Goal: Entertainment & Leisure: Consume media (video, audio)

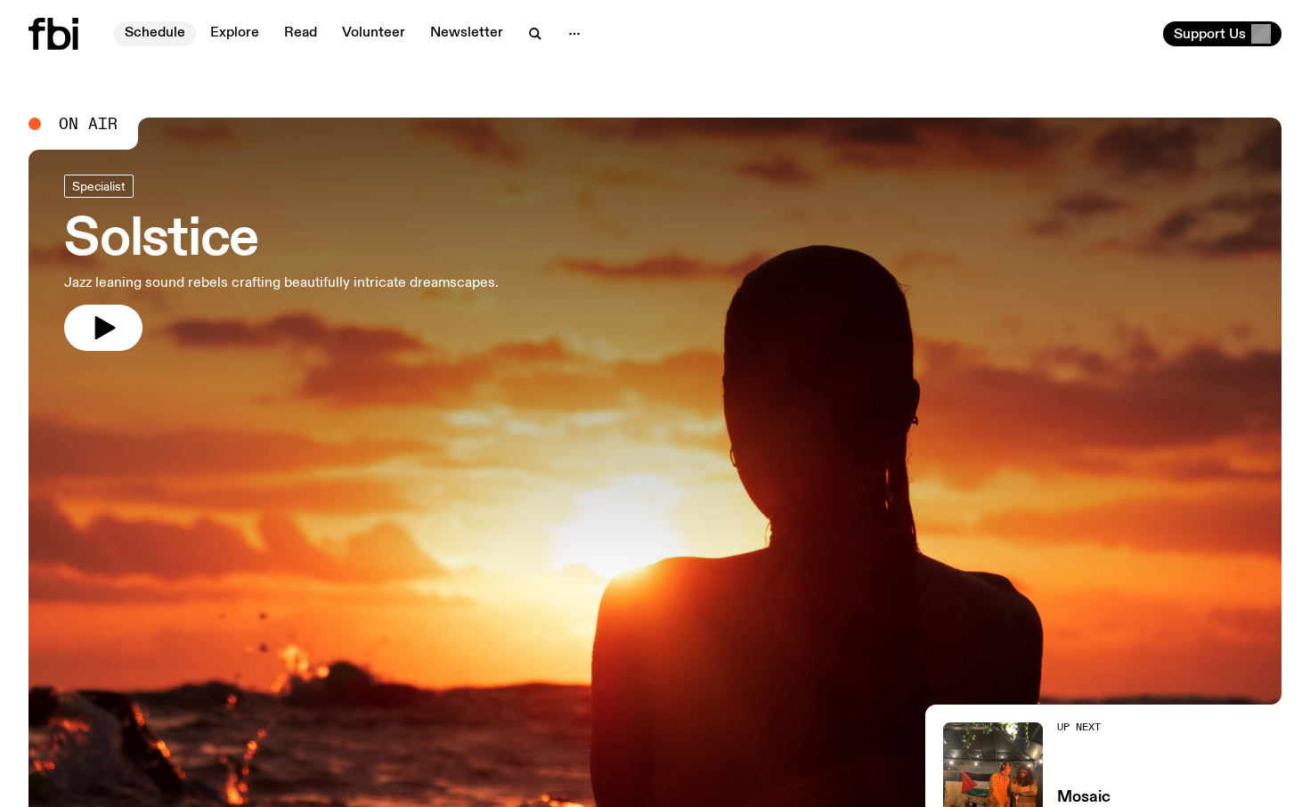
click at [179, 35] on link "Schedule" at bounding box center [155, 33] width 82 height 25
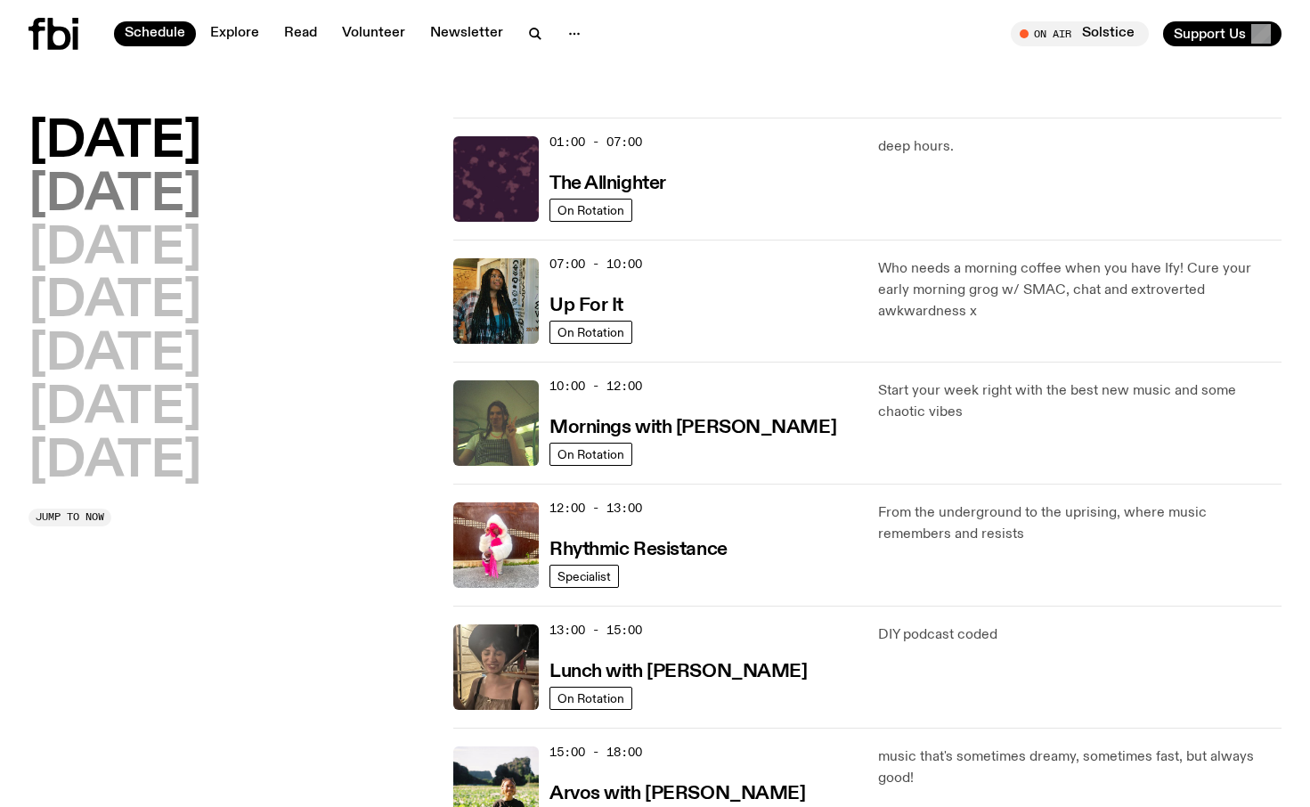
click at [110, 191] on h2 "Tuesday" at bounding box center [114, 196] width 173 height 50
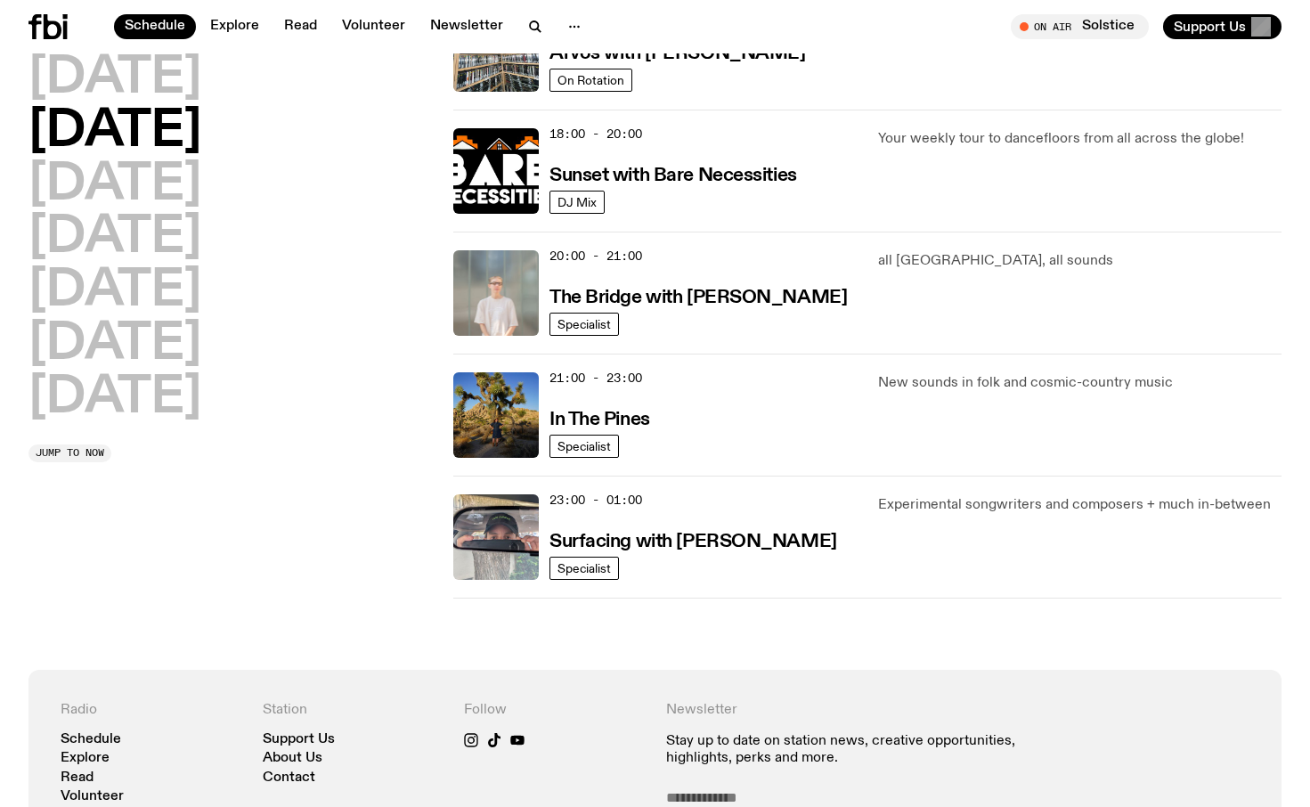
scroll to position [748, 0]
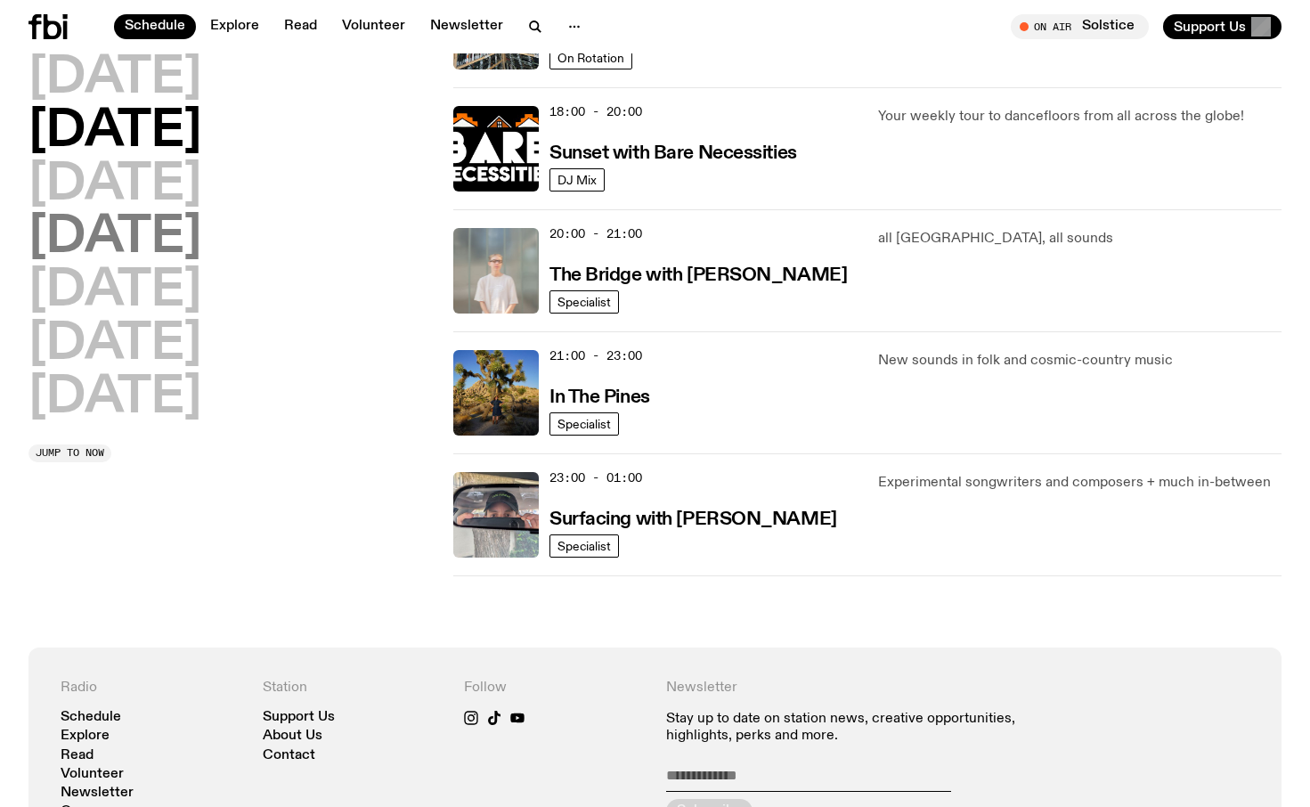
click at [201, 213] on h2 "Thursday" at bounding box center [114, 238] width 173 height 50
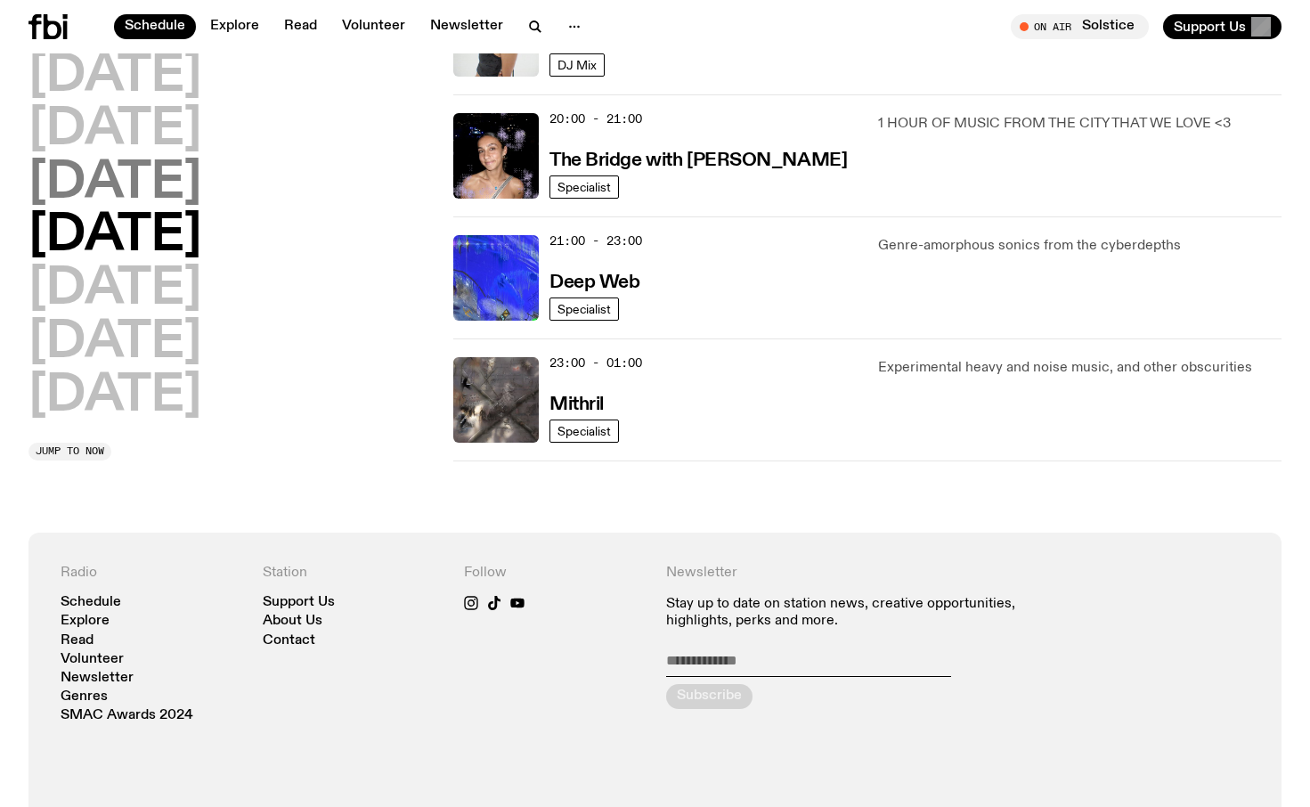
click at [201, 172] on h2 "Wednesday" at bounding box center [114, 183] width 173 height 50
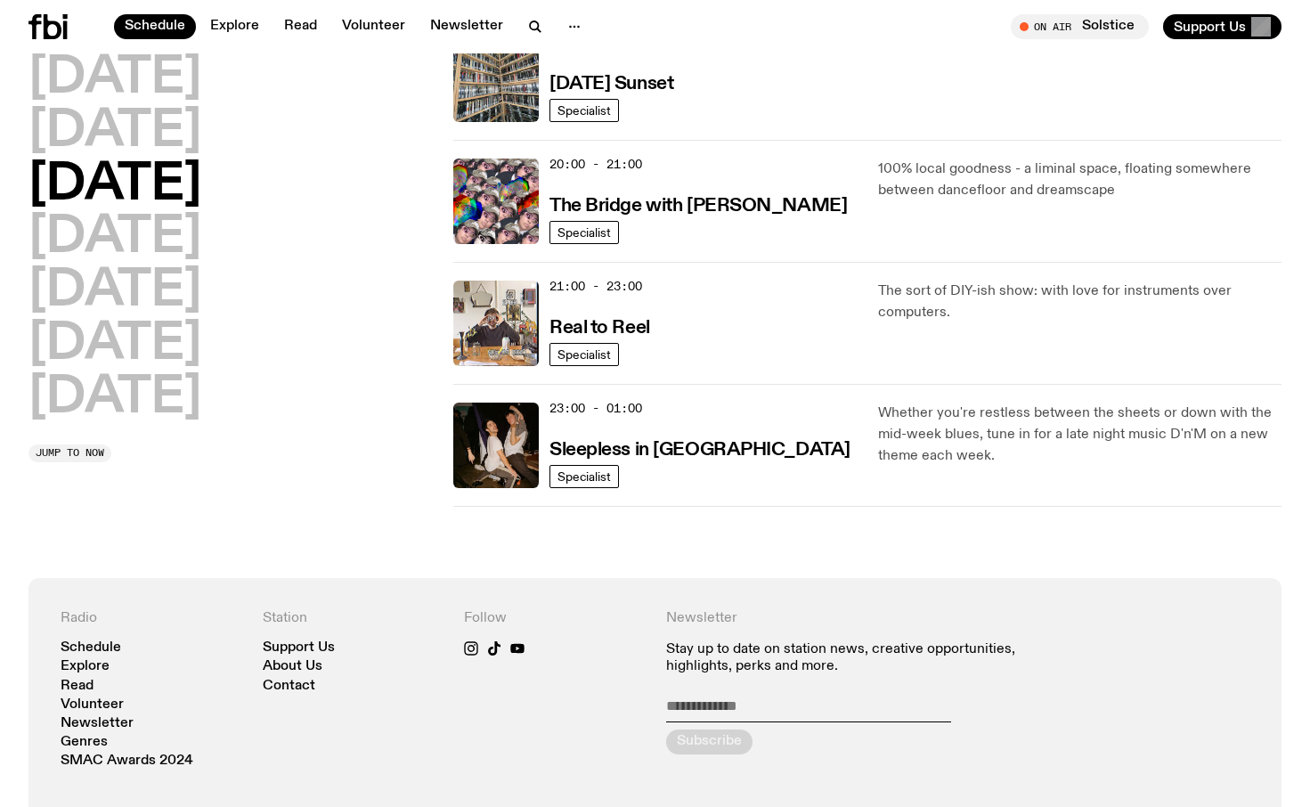
scroll to position [904, 0]
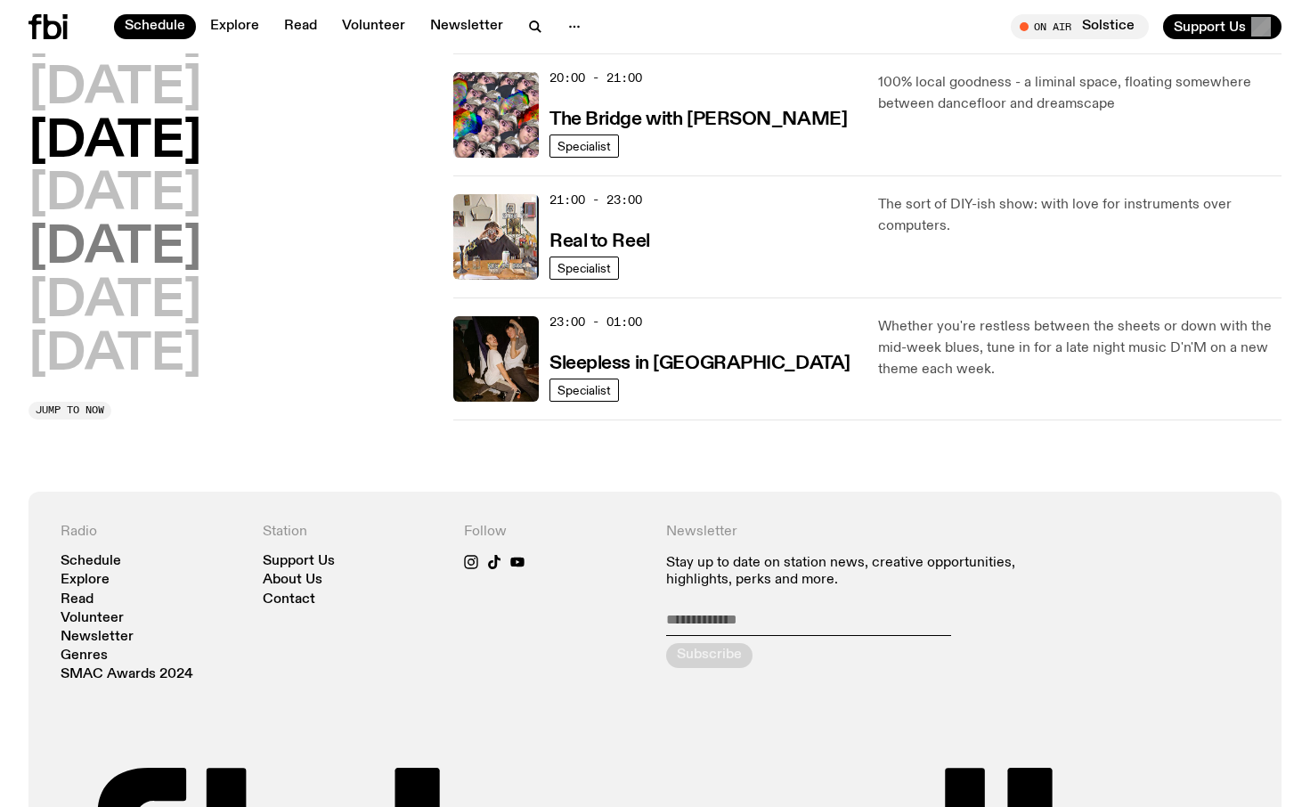
click at [140, 252] on h2 "Friday" at bounding box center [114, 248] width 173 height 50
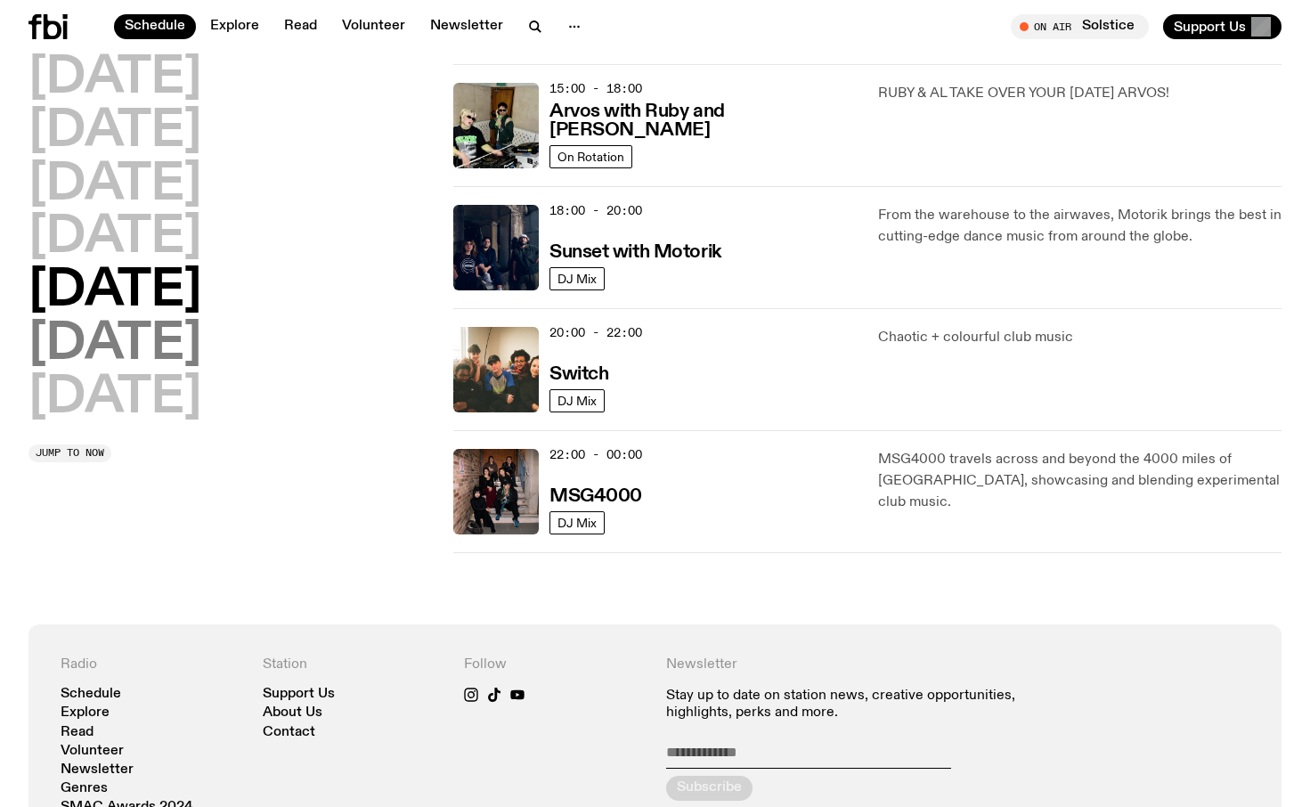
click at [177, 338] on h2 "Saturday" at bounding box center [114, 345] width 173 height 50
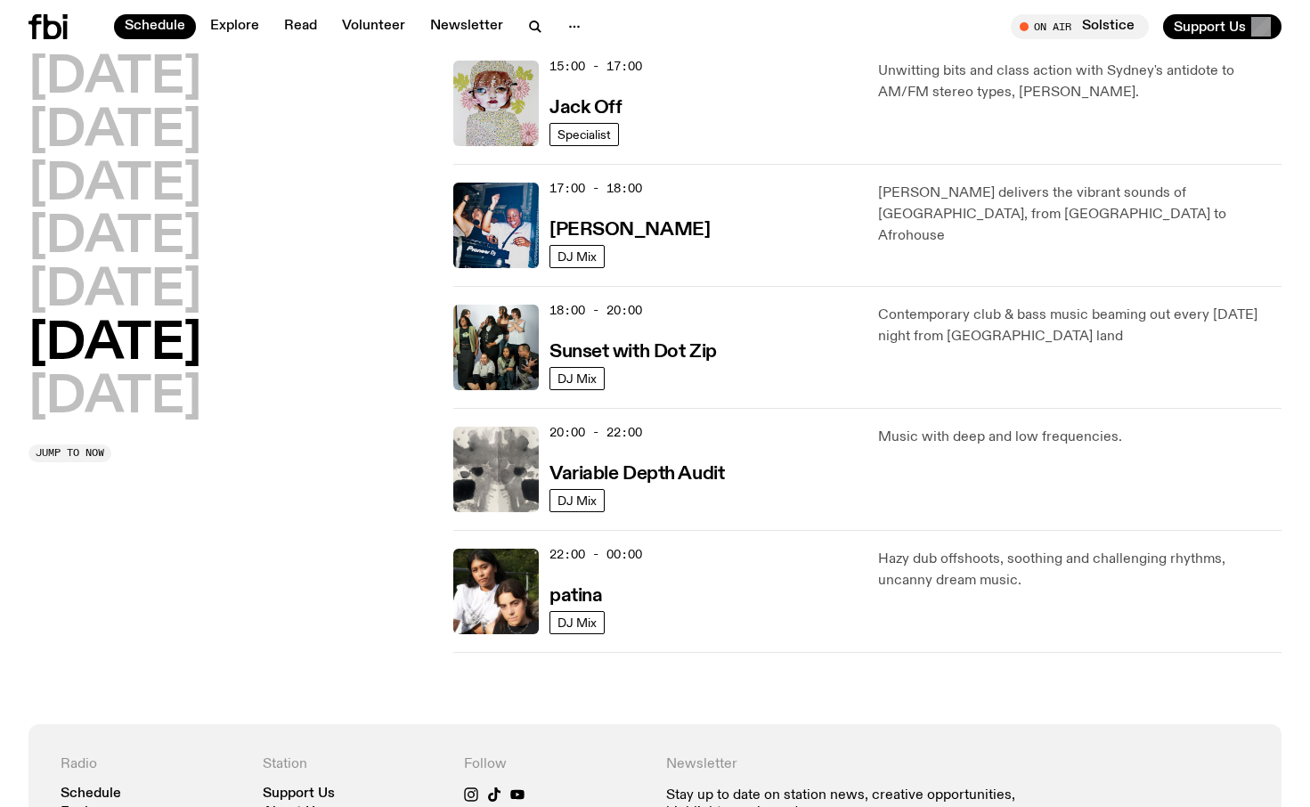
scroll to position [922, 0]
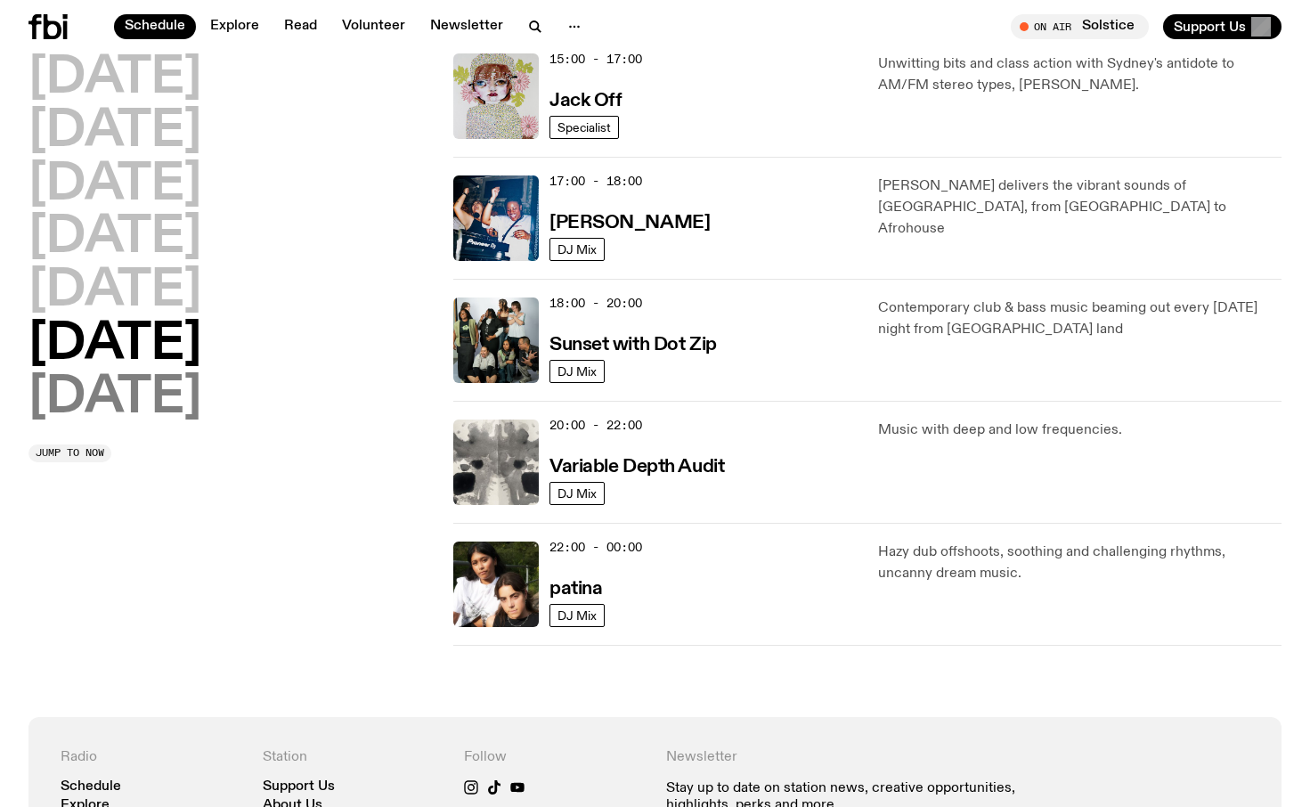
click at [150, 395] on h2 "Sunday" at bounding box center [114, 398] width 173 height 50
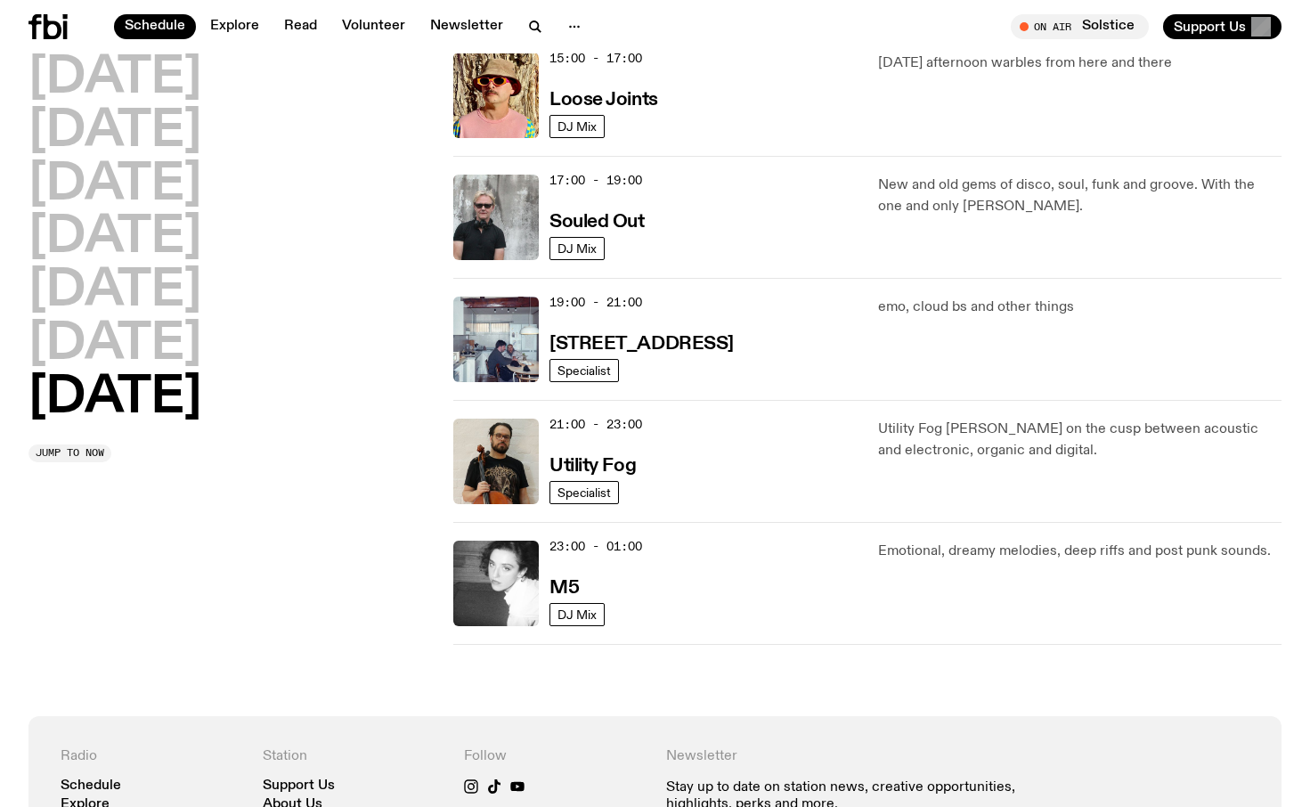
scroll to position [1127, 0]
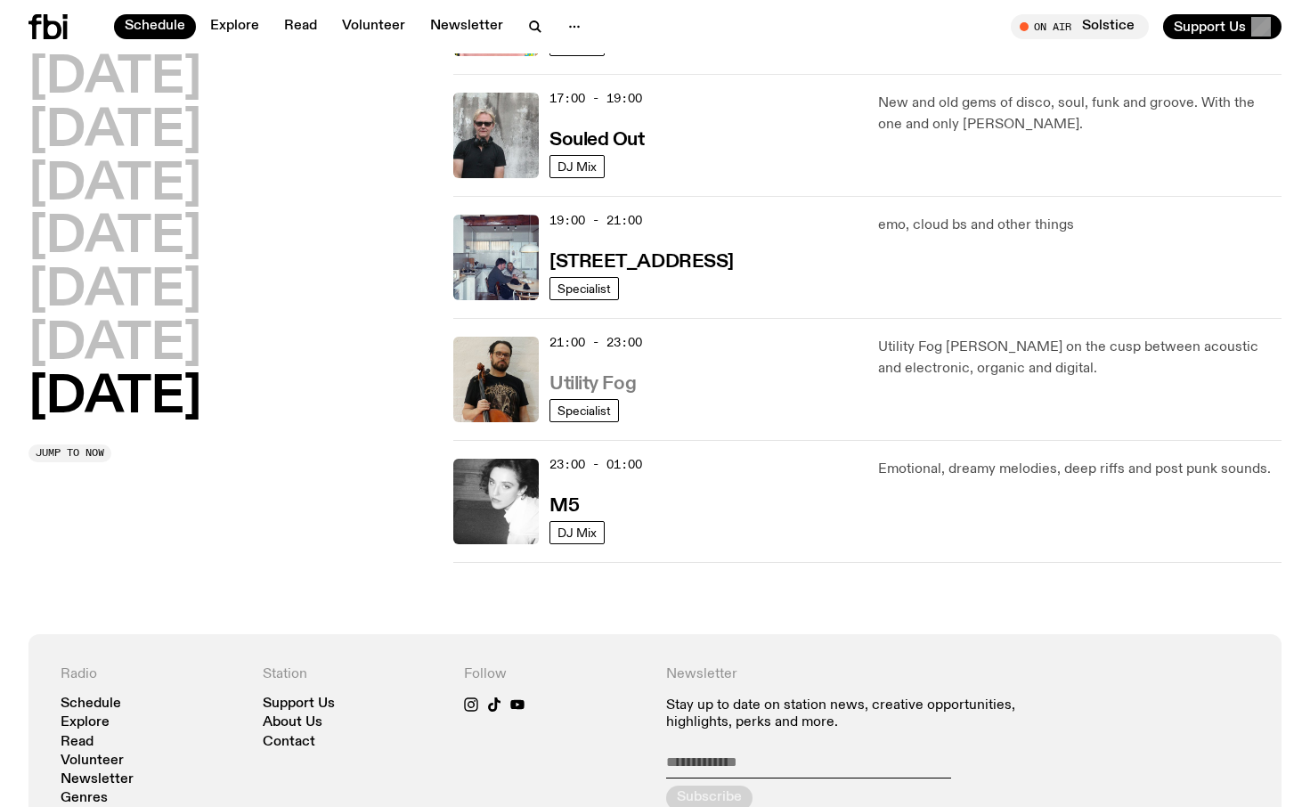
click at [599, 378] on h3 "Utility Fog" at bounding box center [592, 384] width 86 height 19
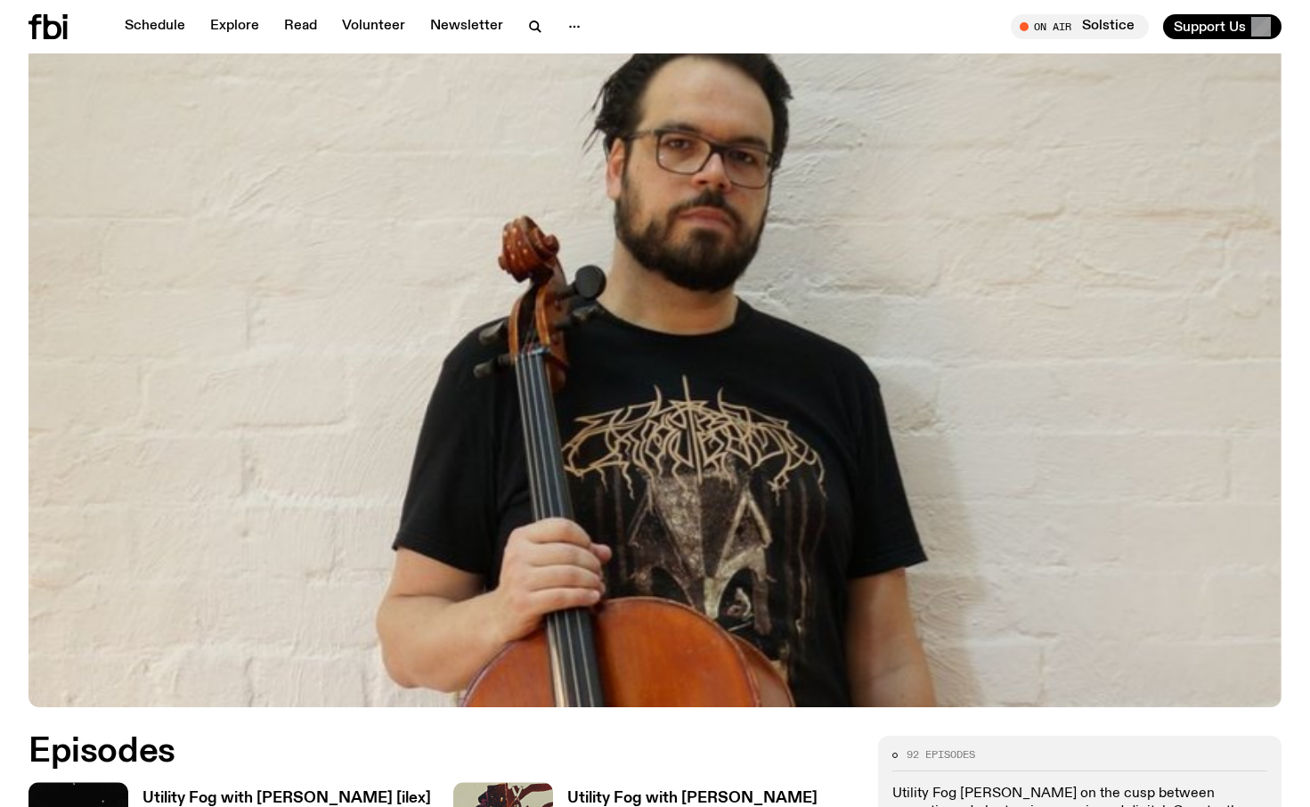
scroll to position [743, 0]
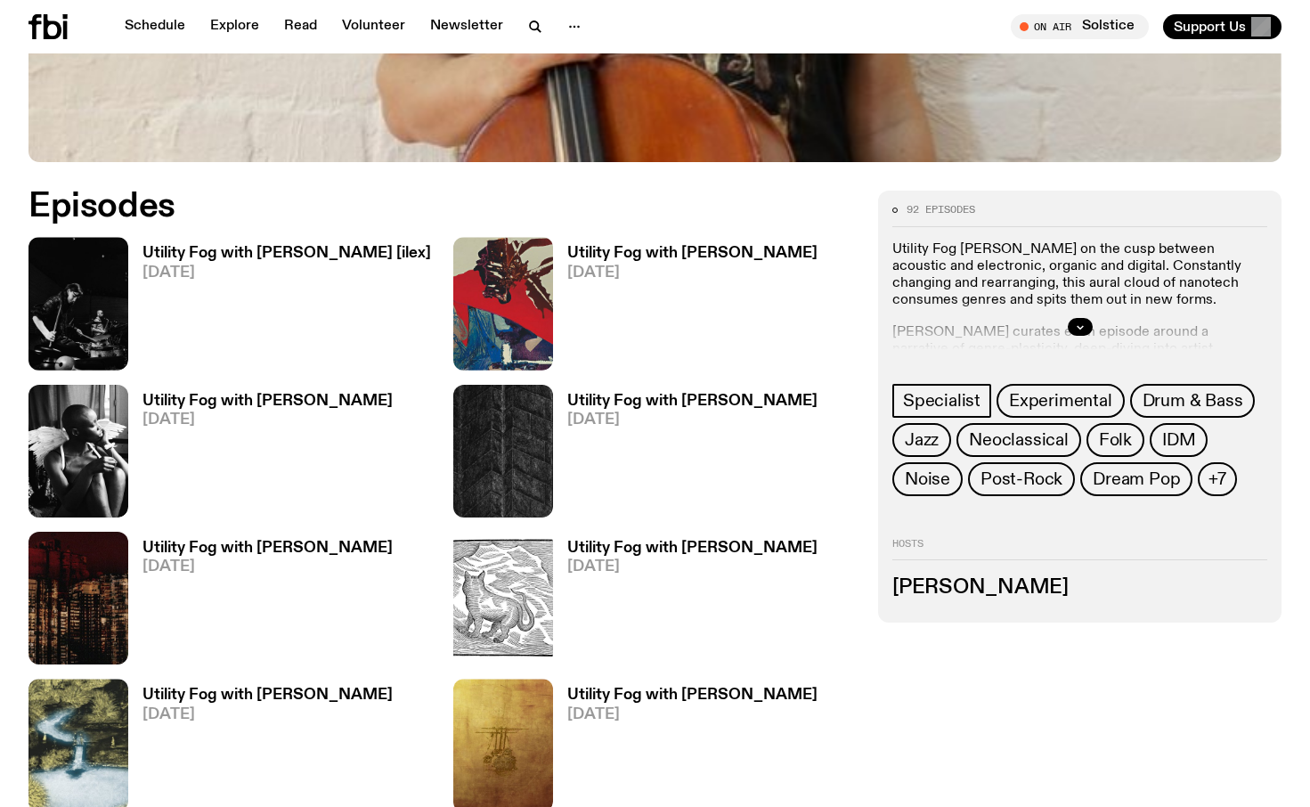
click at [278, 248] on h3 "Utility Fog with Holly Conner [ilex]" at bounding box center [286, 253] width 288 height 15
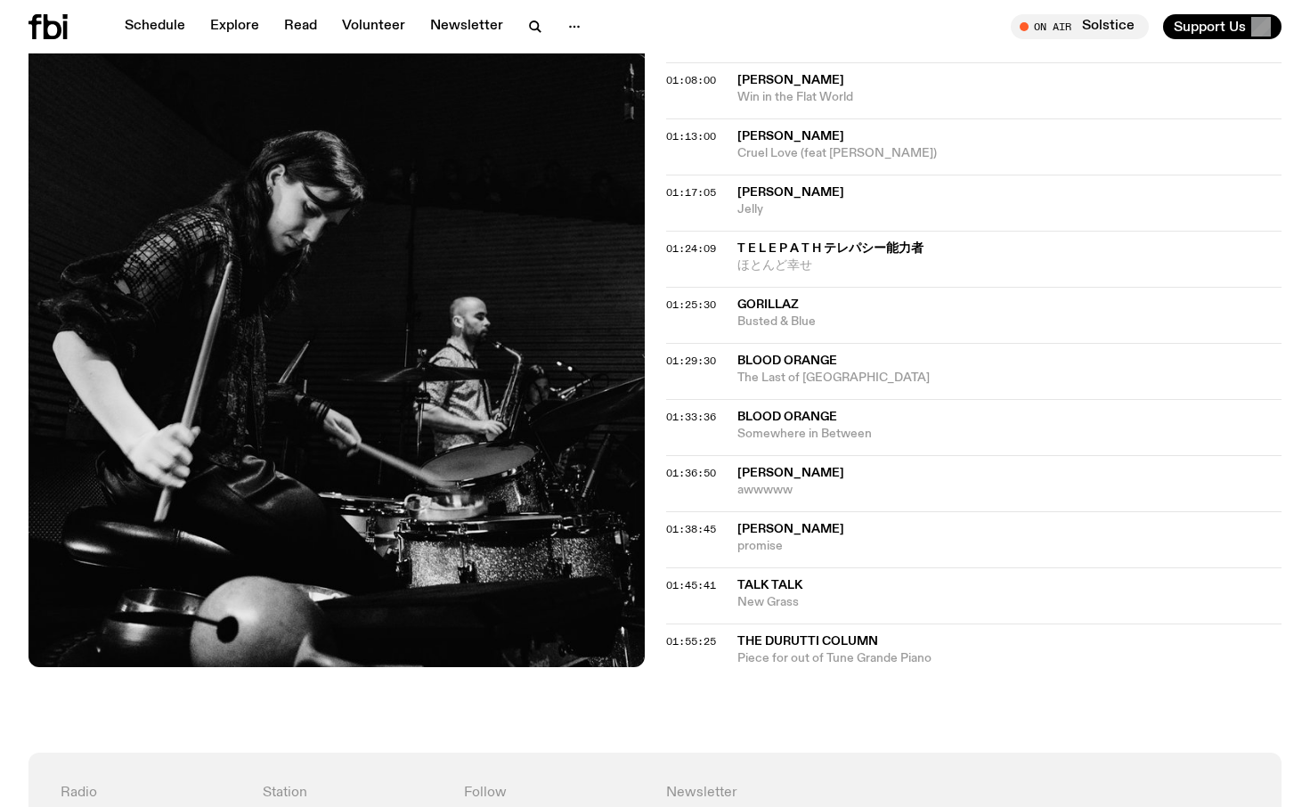
scroll to position [1429, 0]
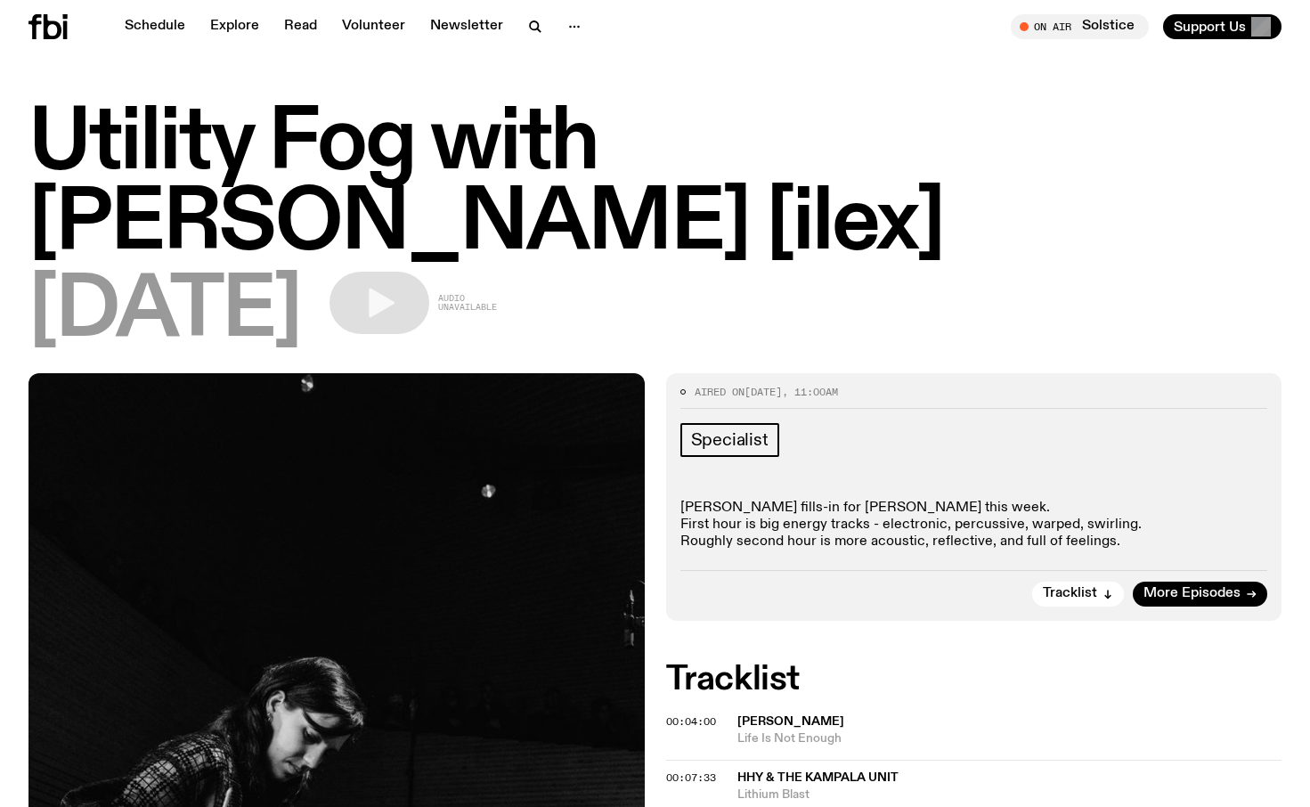
scroll to position [1415, 0]
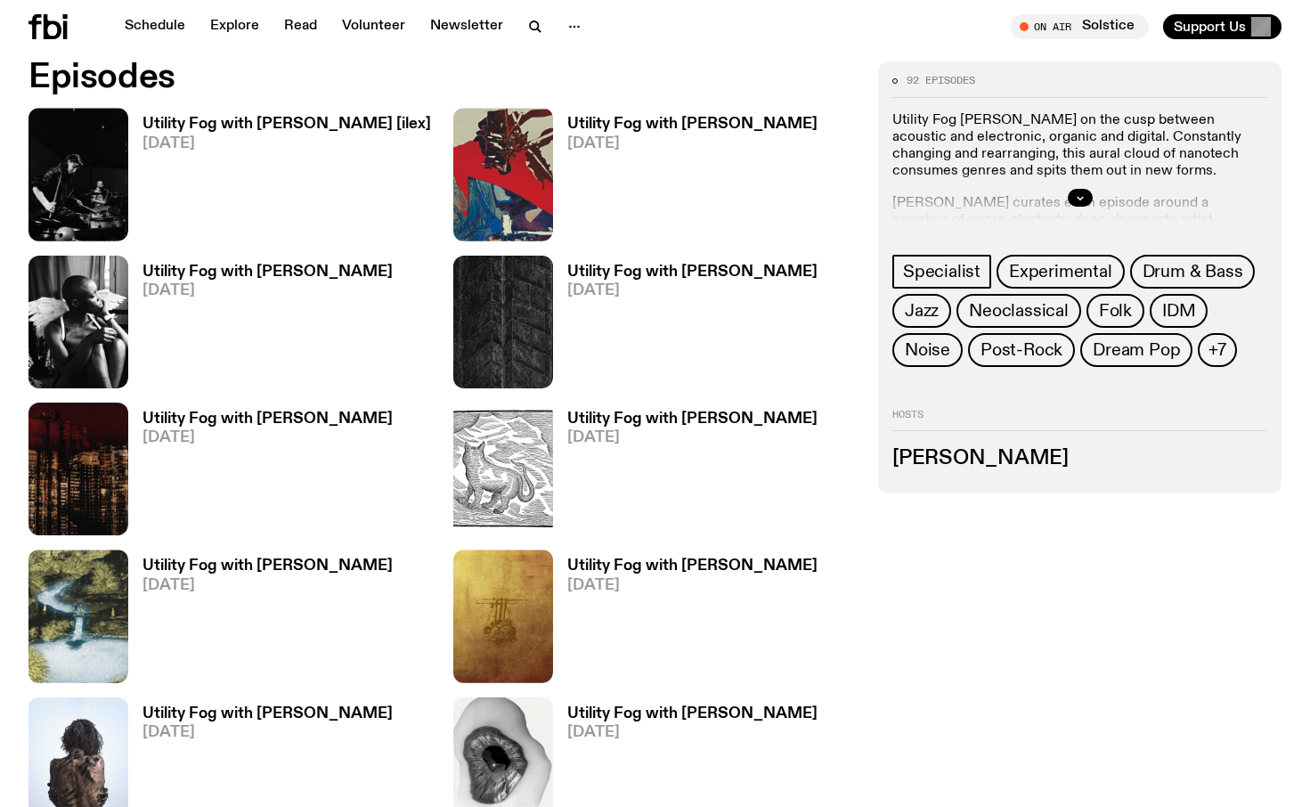
scroll to position [880, 0]
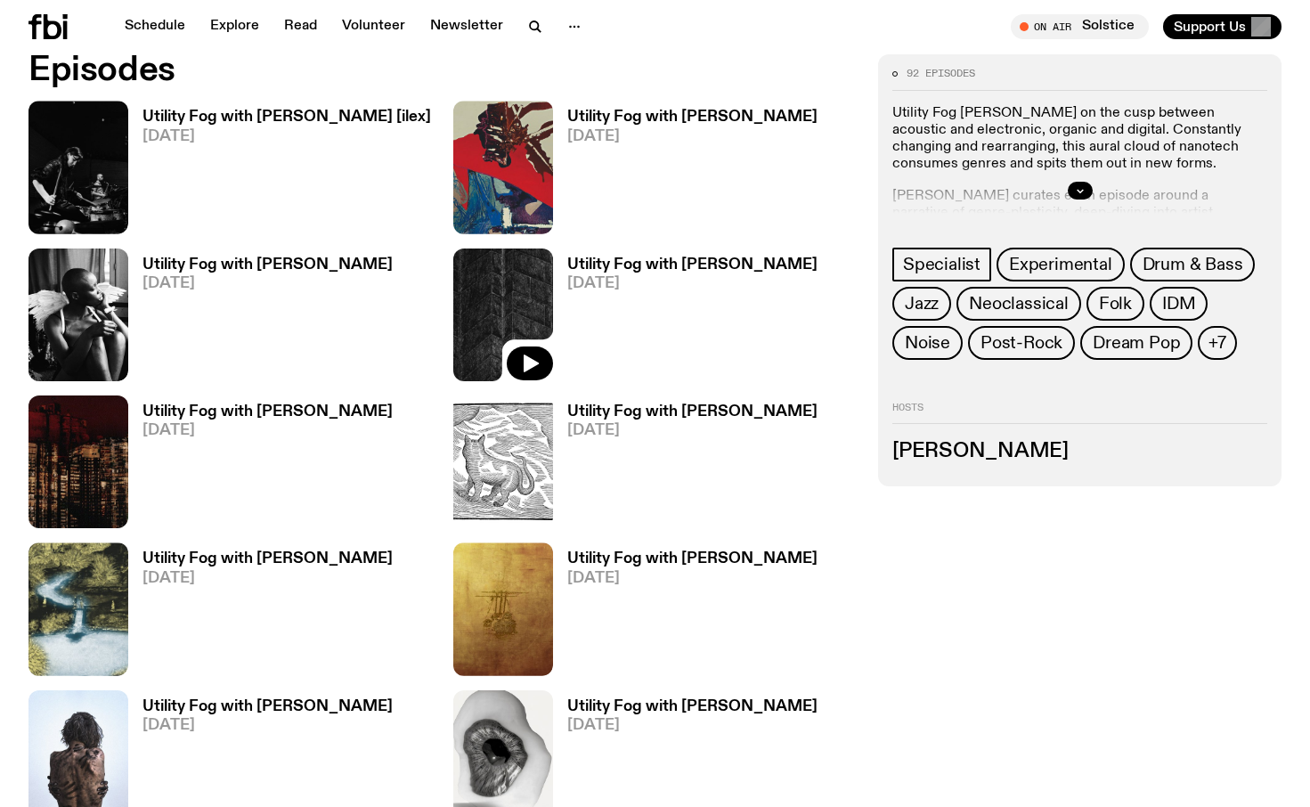
click at [513, 277] on img at bounding box center [503, 314] width 100 height 133
click at [79, 314] on img at bounding box center [78, 314] width 100 height 133
click at [470, 177] on img at bounding box center [503, 167] width 100 height 133
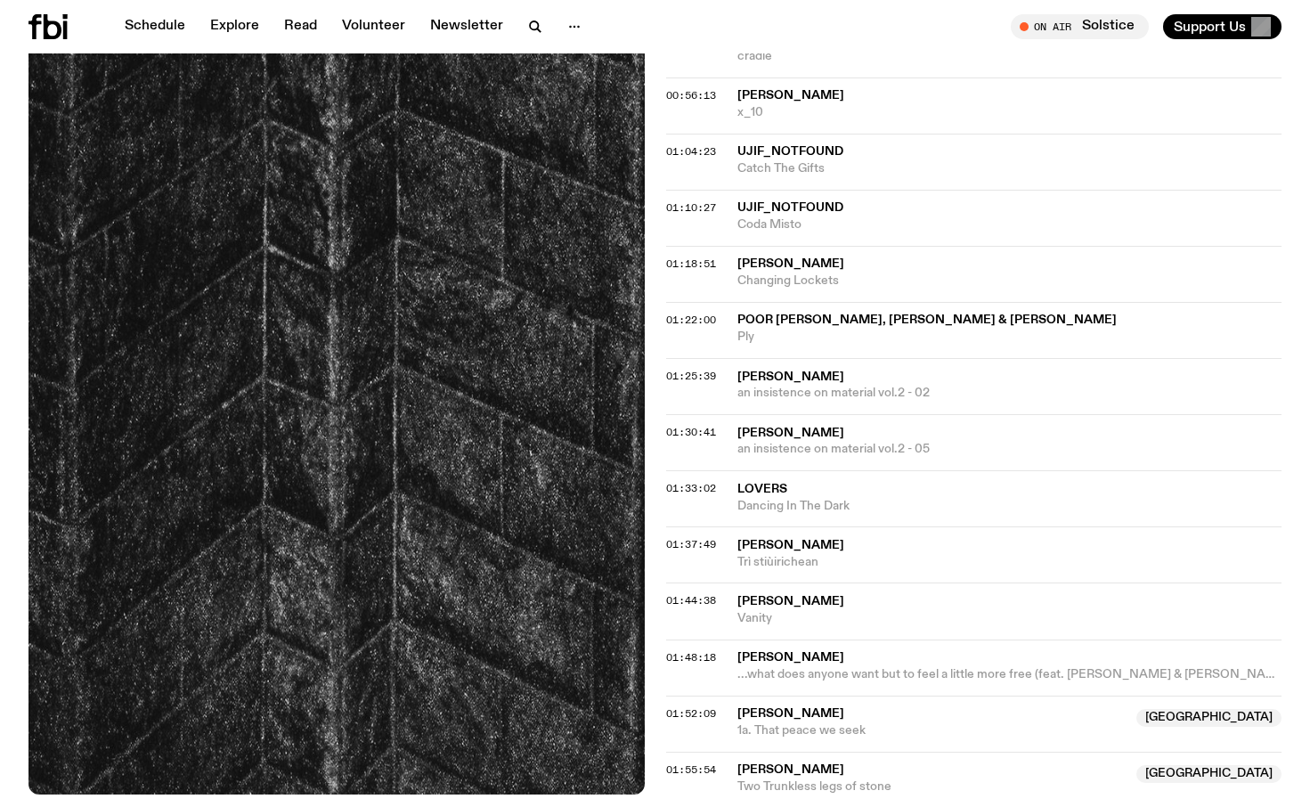
scroll to position [1598, 0]
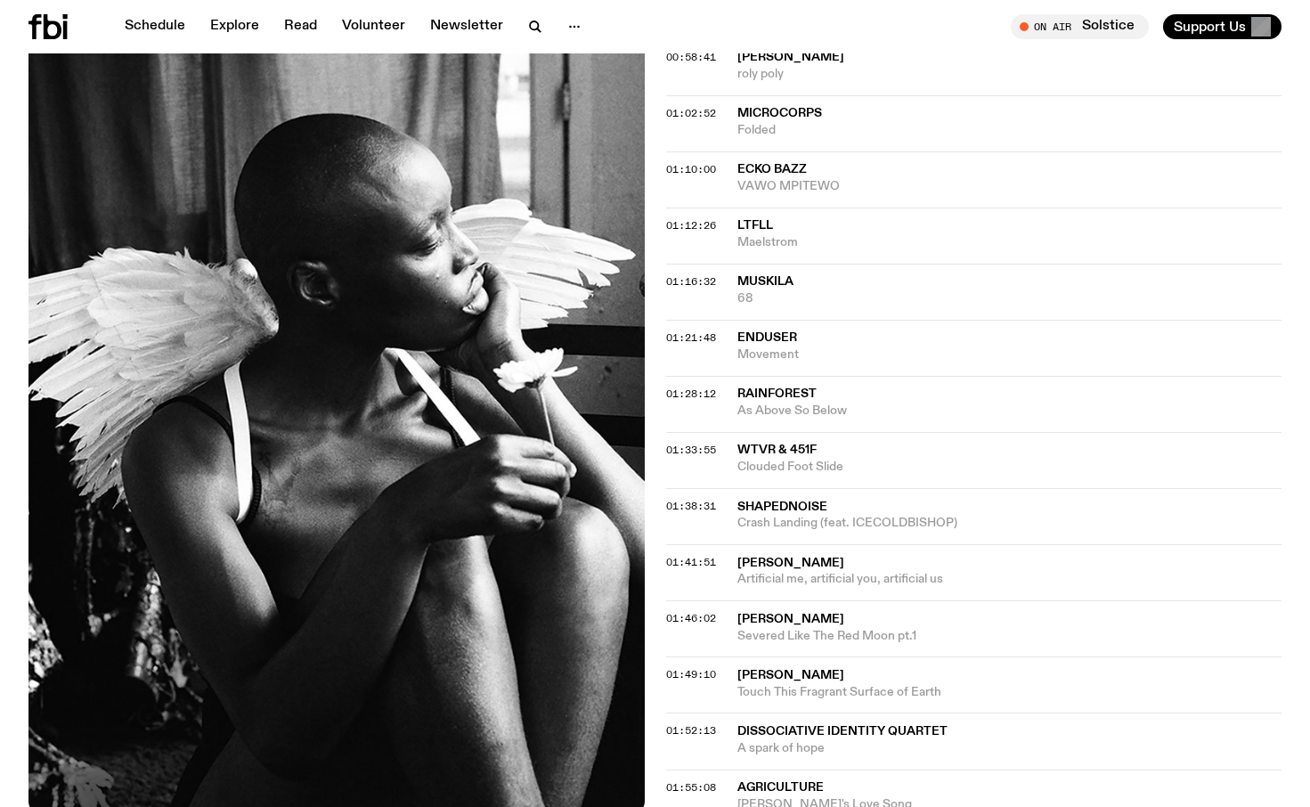
scroll to position [1479, 0]
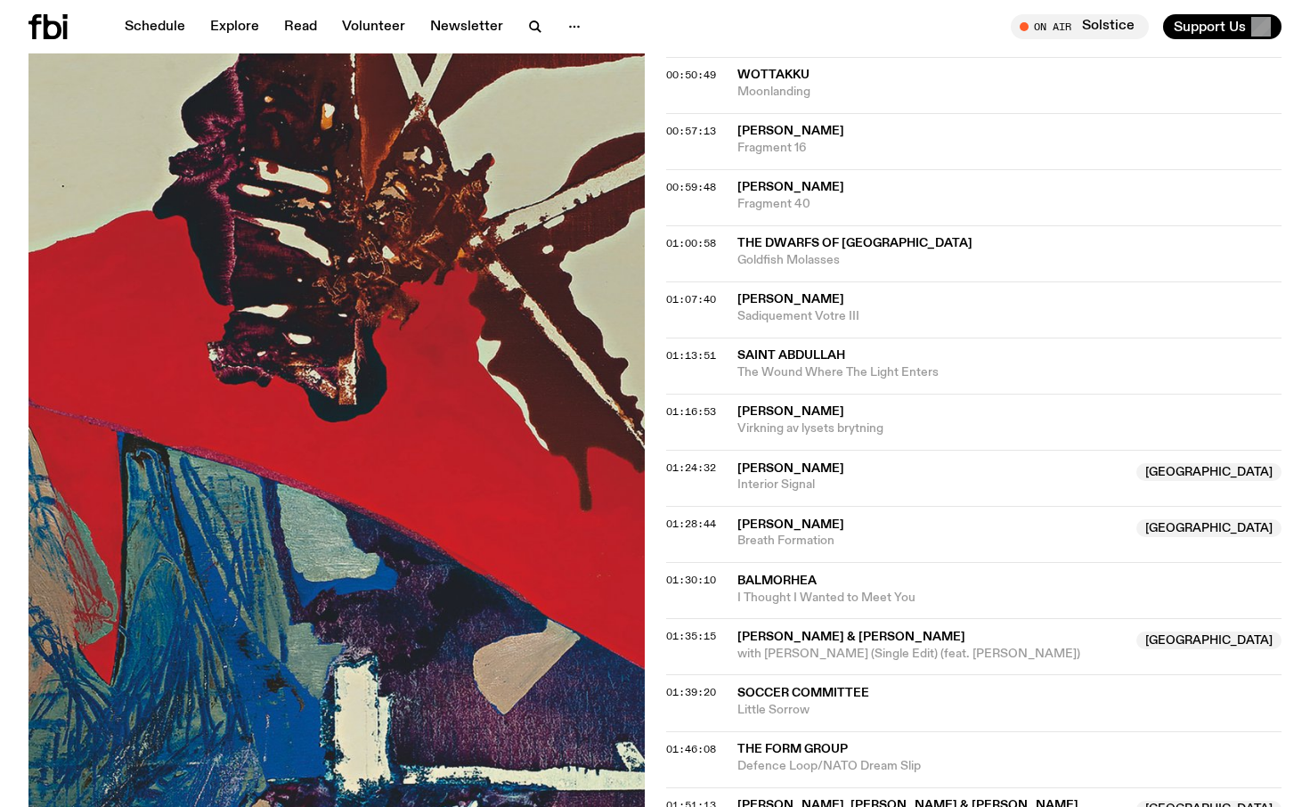
scroll to position [1479, 0]
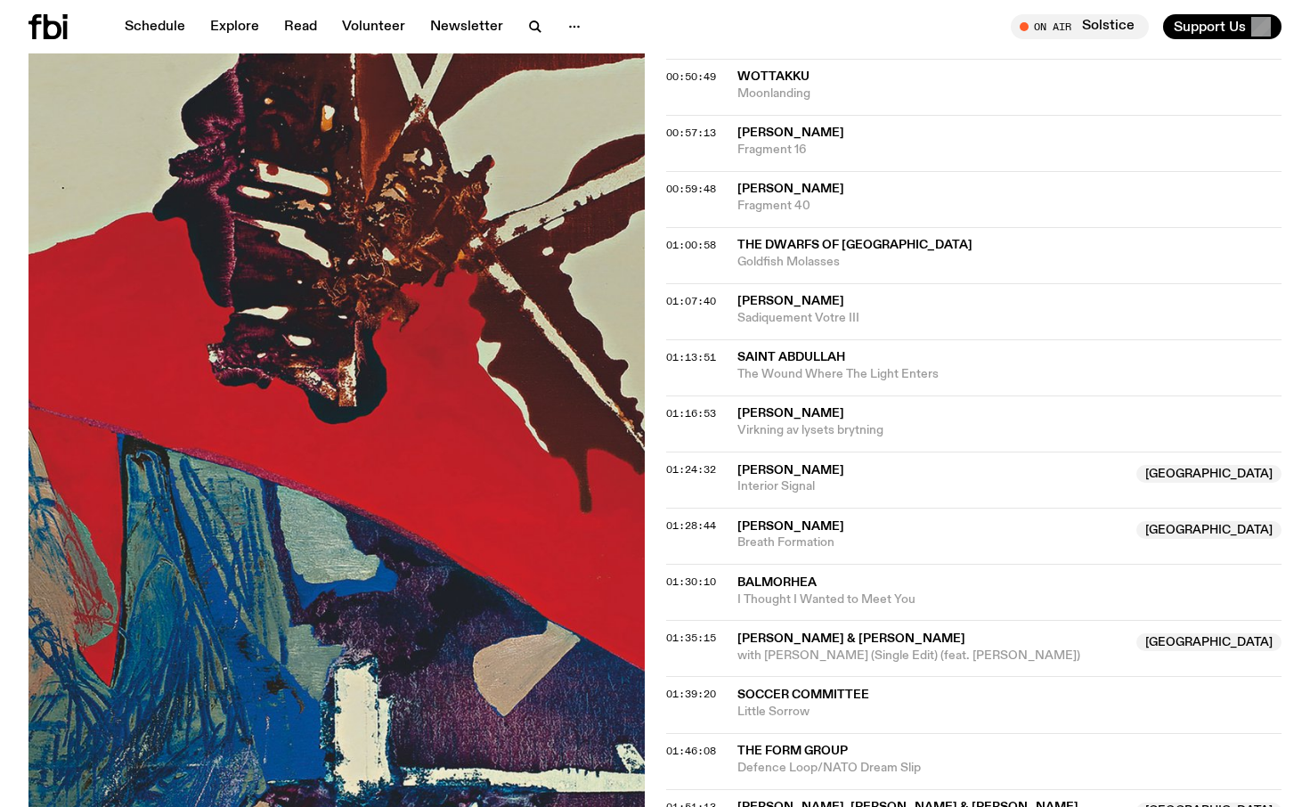
click at [780, 351] on span "Saint Abdullah" at bounding box center [791, 357] width 108 height 12
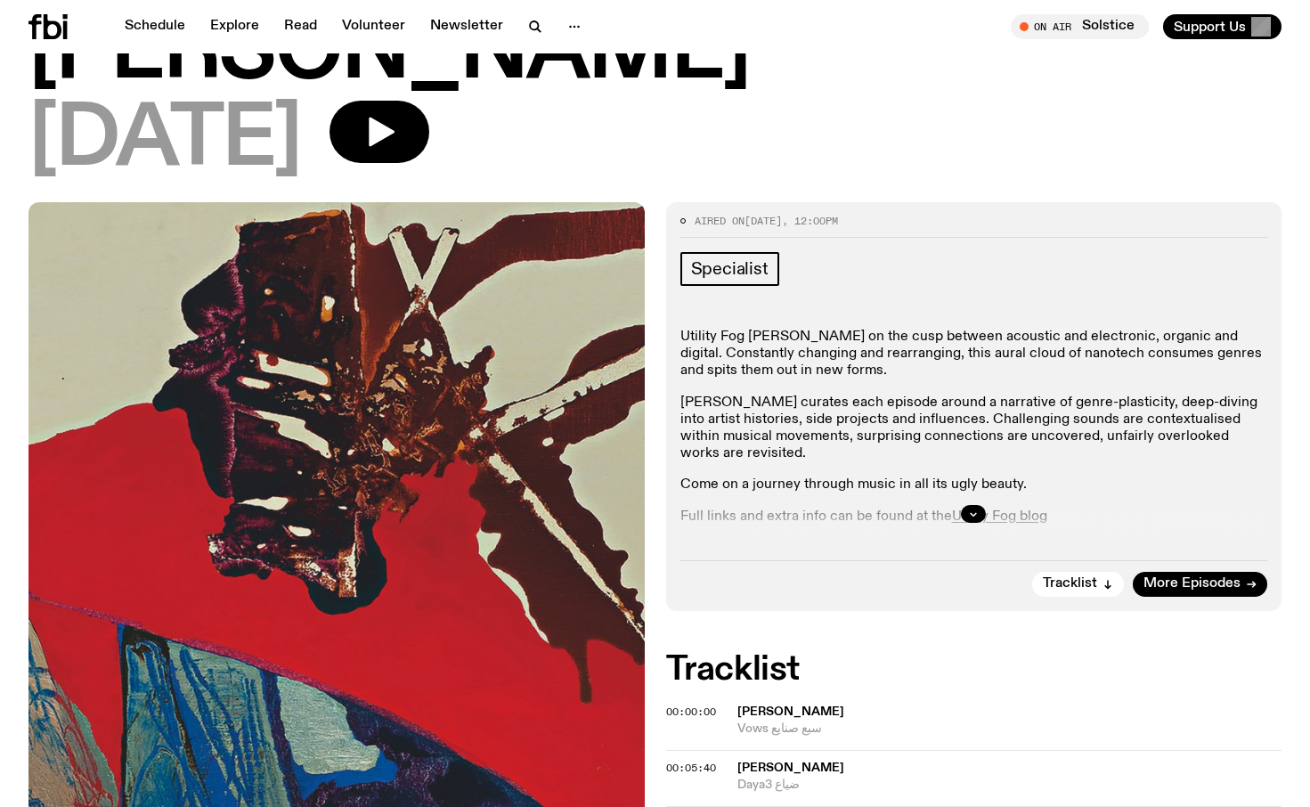
scroll to position [182, 0]
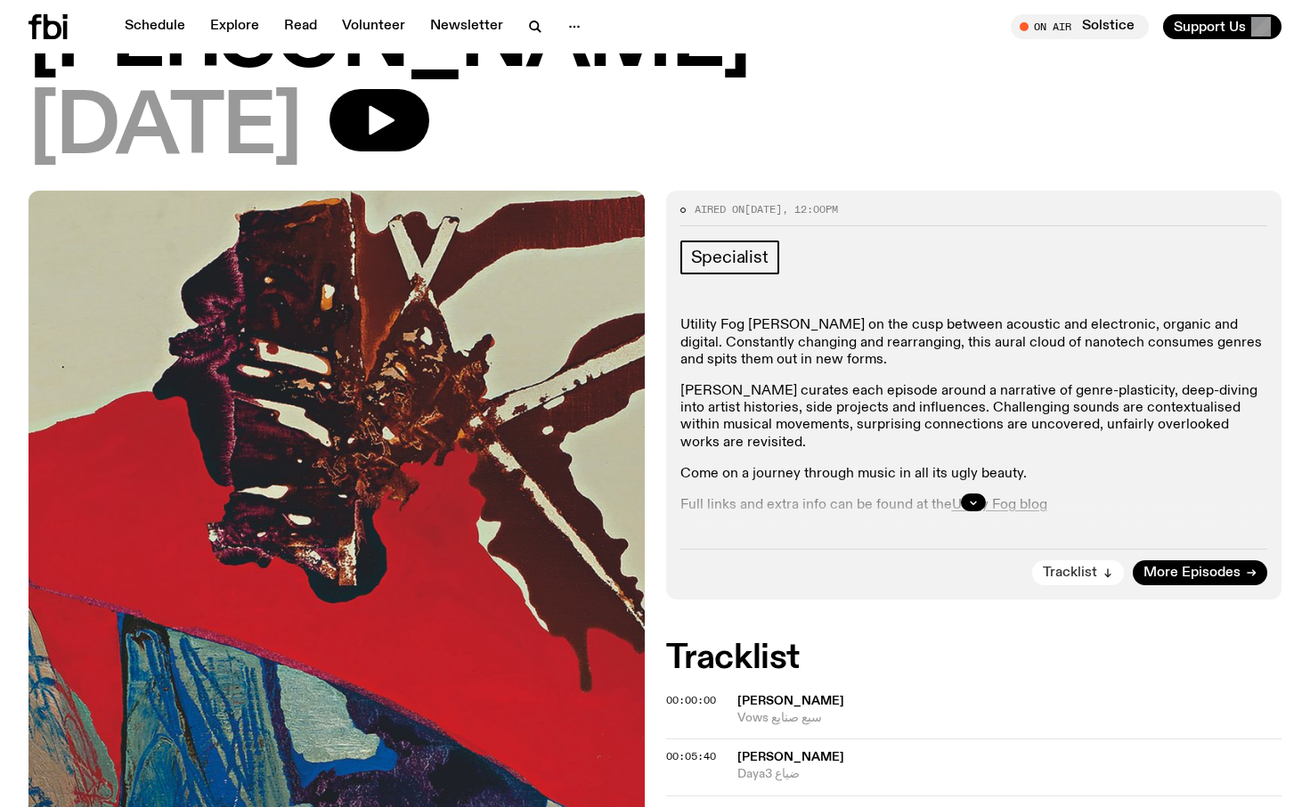
click at [1083, 566] on span "Tracklist" at bounding box center [1070, 572] width 54 height 13
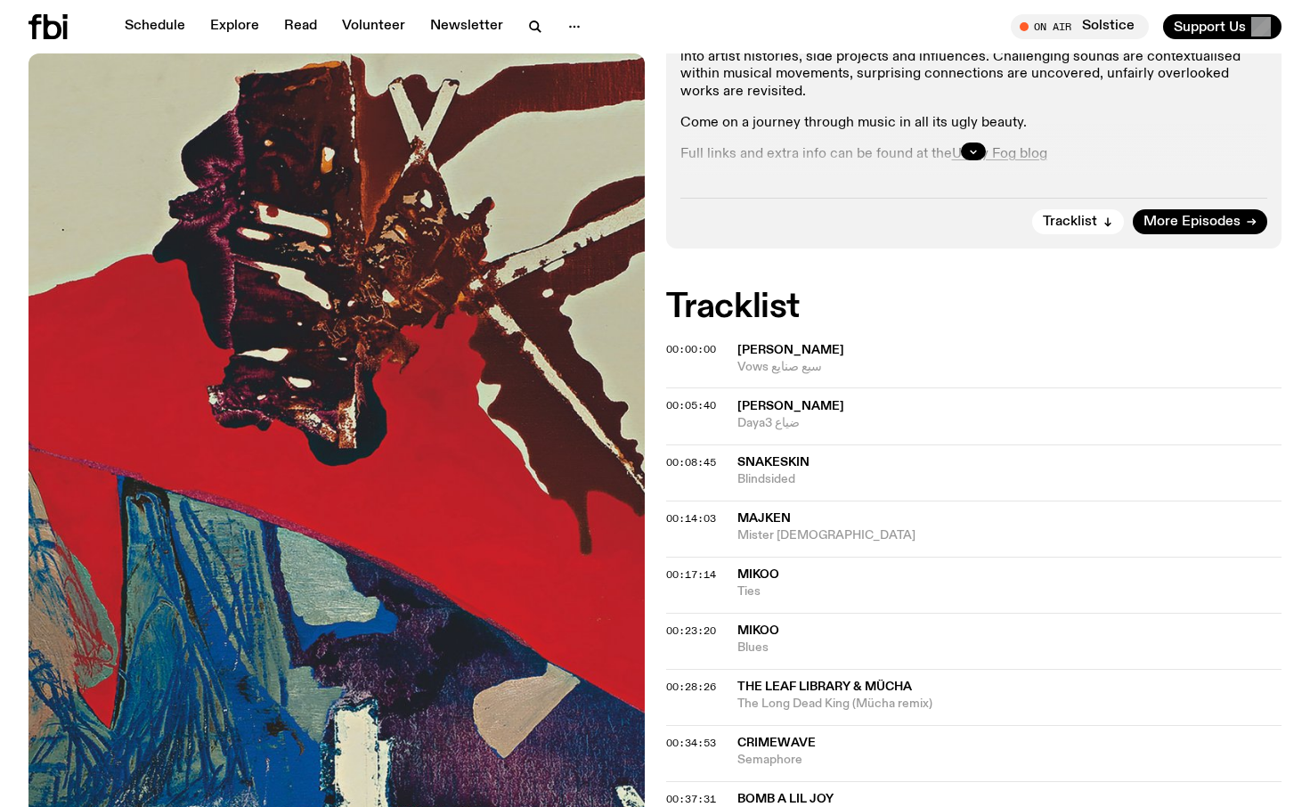
scroll to position [0, 0]
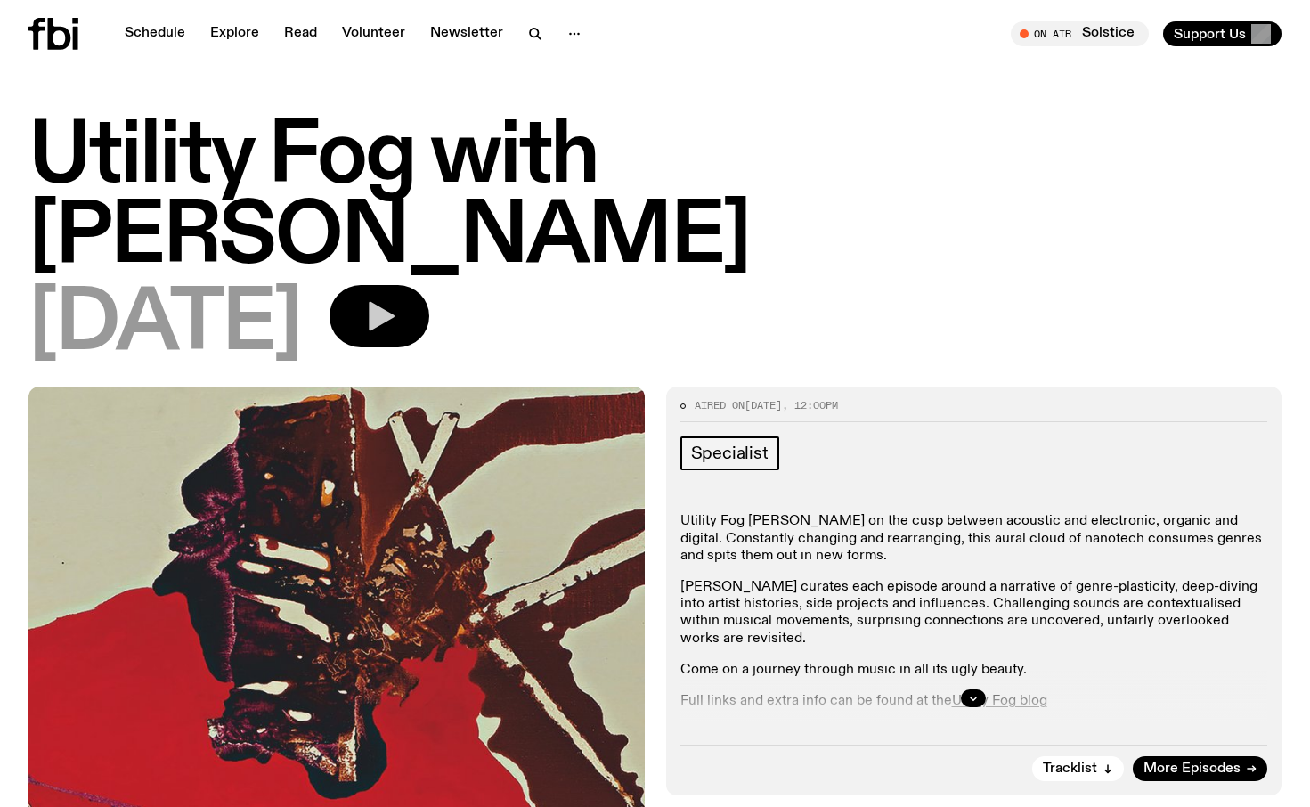
click at [397, 298] on icon "button" at bounding box center [379, 316] width 36 height 36
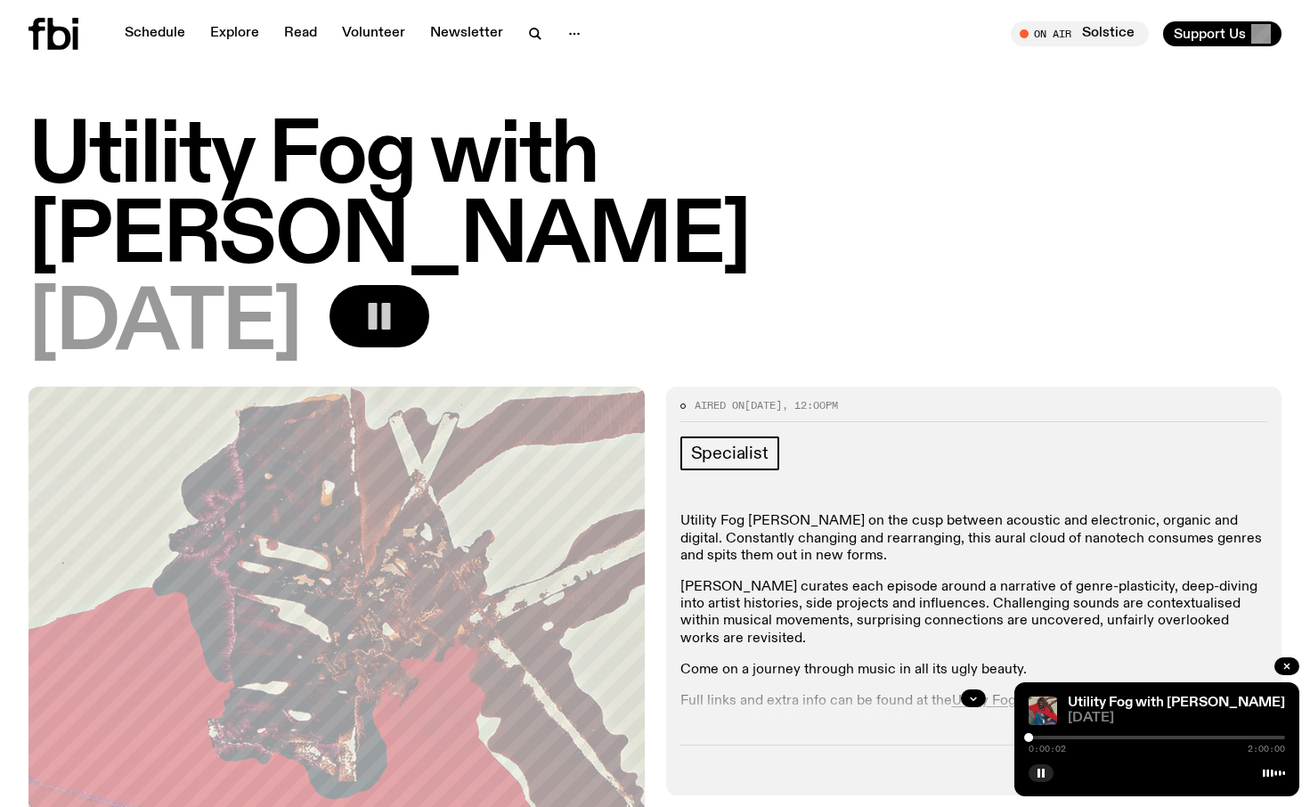
click at [1085, 737] on div at bounding box center [1156, 737] width 256 height 4
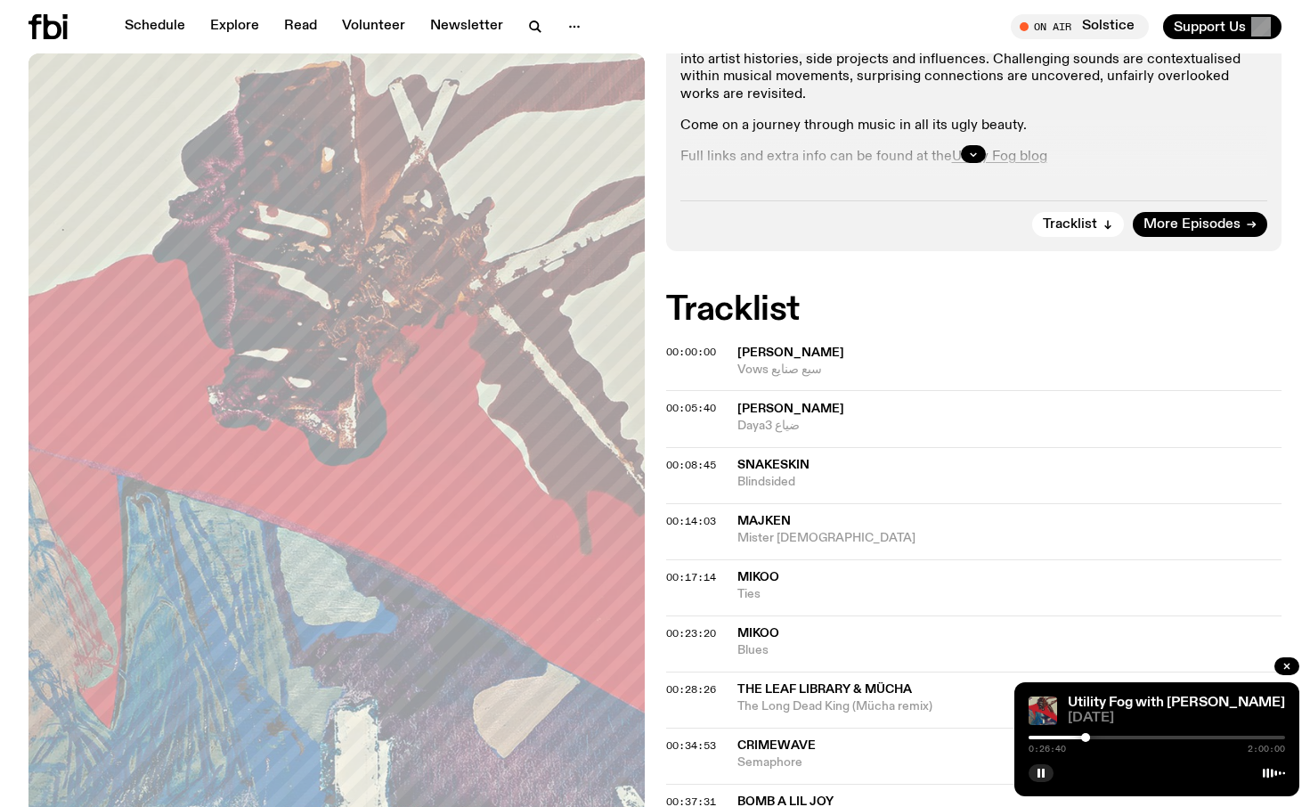
scroll to position [699, 0]
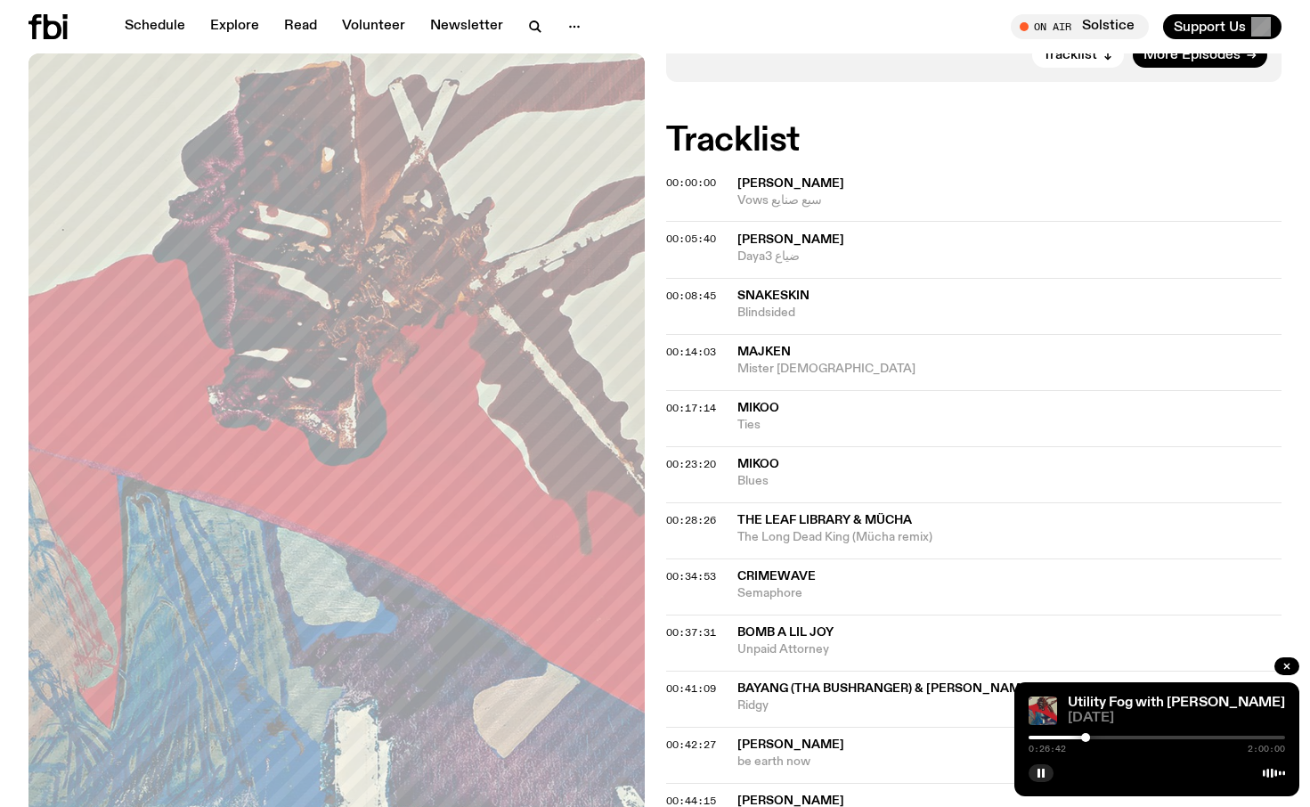
click at [1183, 735] on div at bounding box center [1156, 737] width 256 height 4
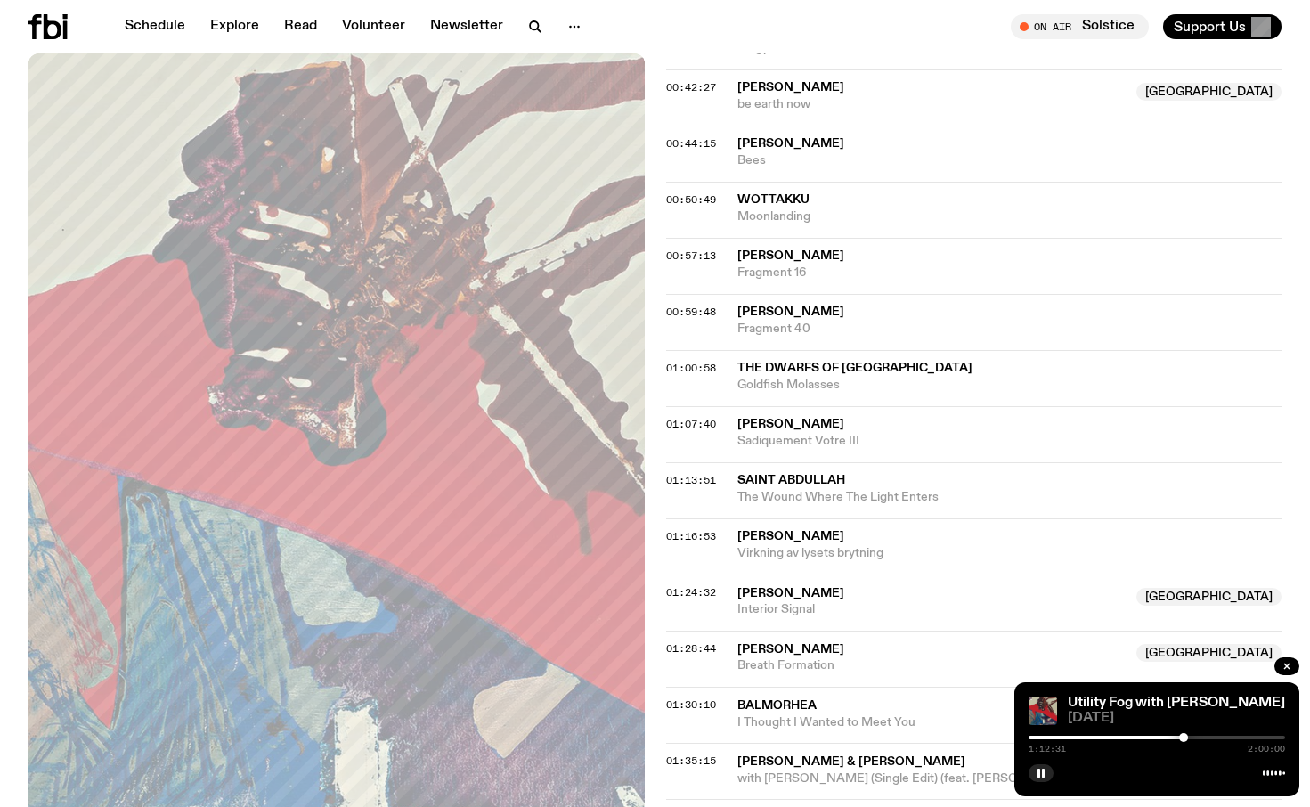
scroll to position [1369, 0]
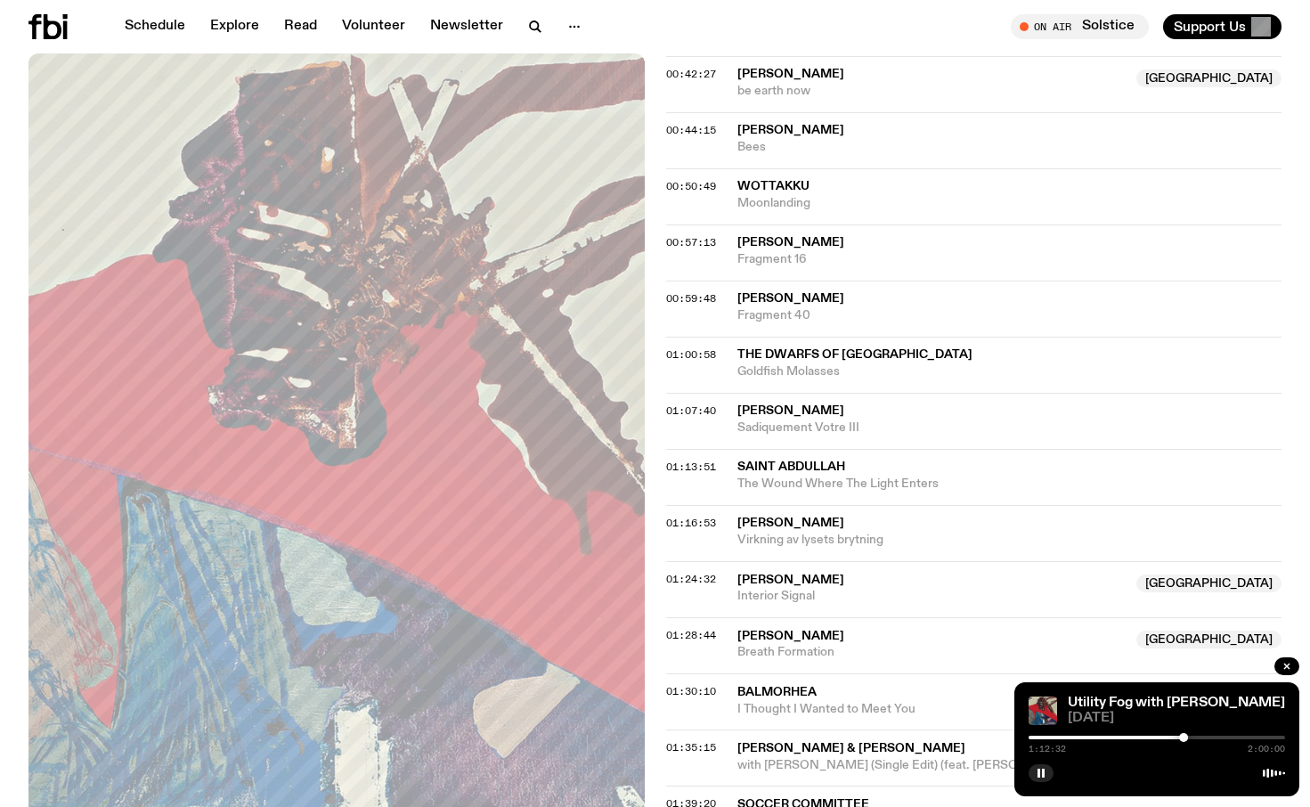
click at [1215, 735] on div at bounding box center [1156, 737] width 256 height 4
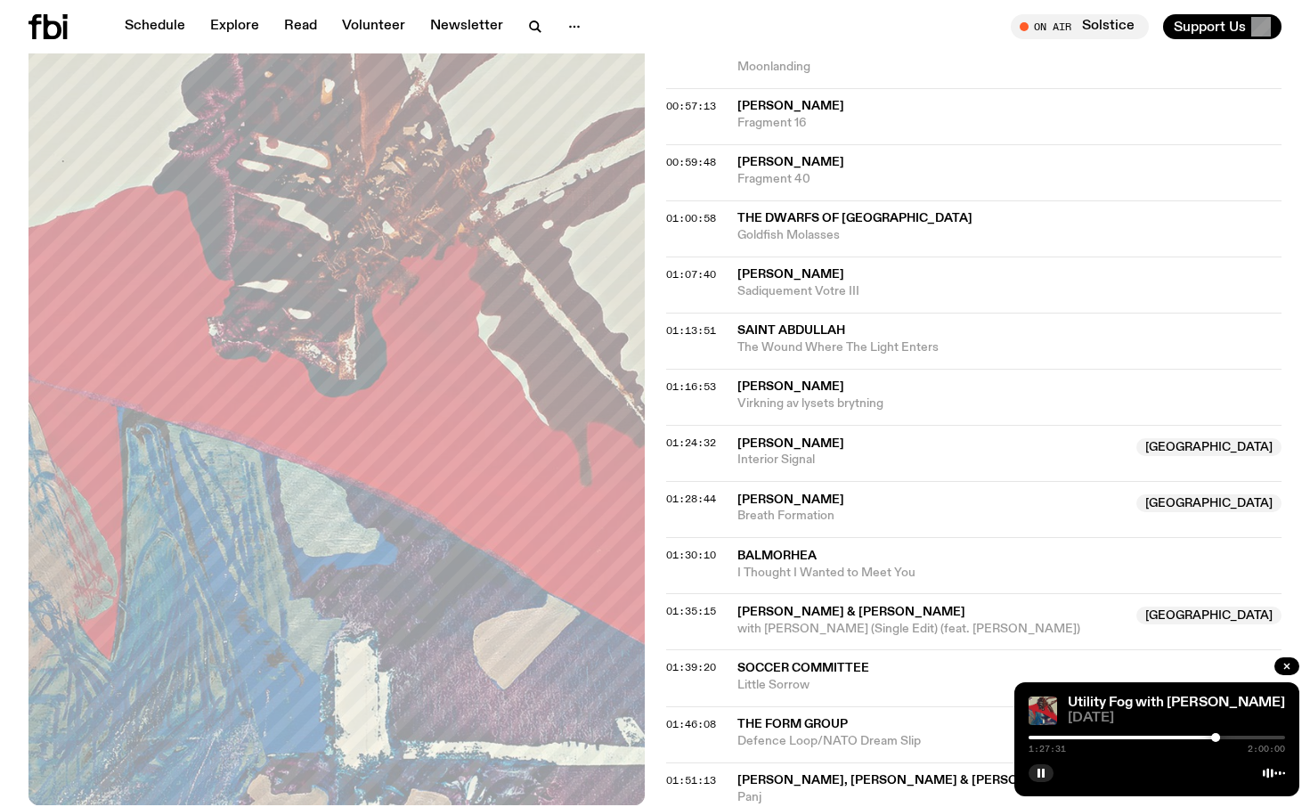
scroll to position [1508, 0]
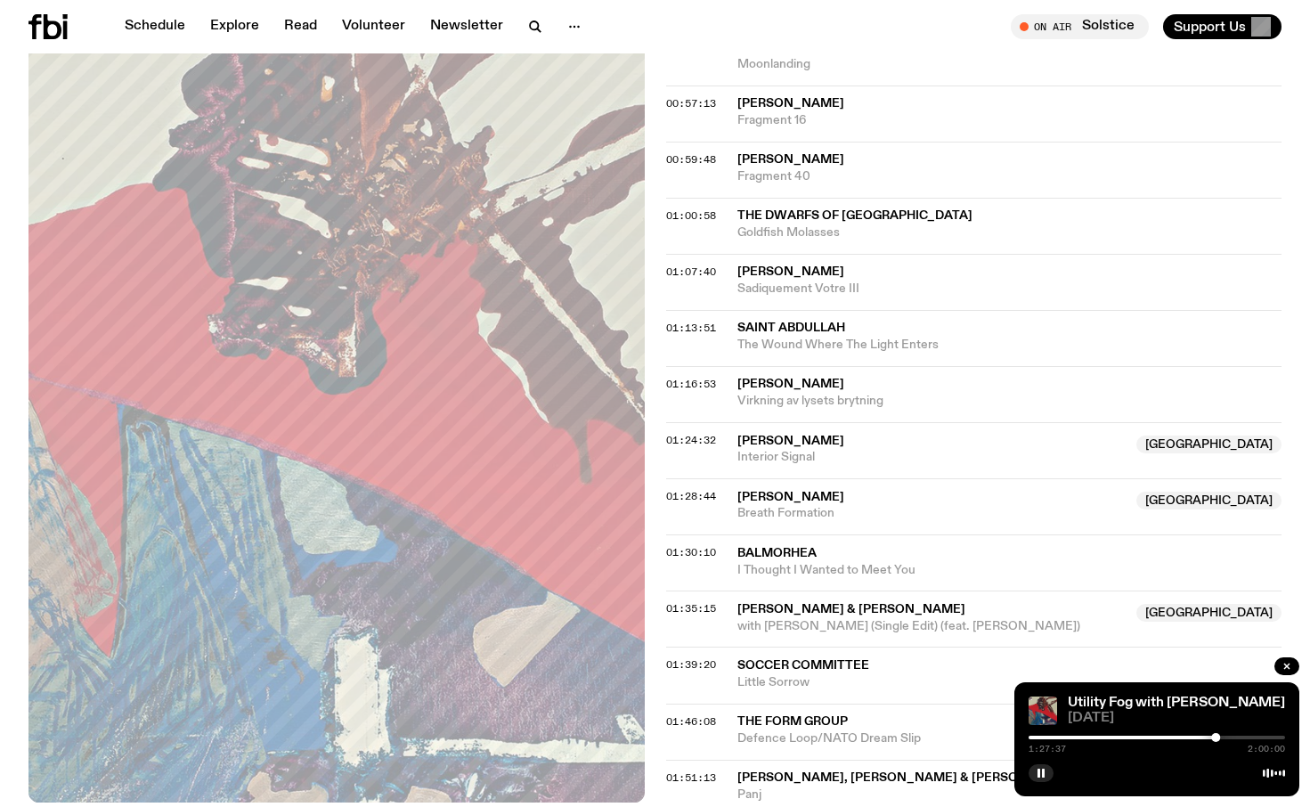
click at [1203, 737] on div at bounding box center [1087, 737] width 256 height 4
click at [1195, 737] on div at bounding box center [1074, 737] width 256 height 4
click at [1187, 737] on div at bounding box center [1066, 737] width 256 height 4
click at [1182, 737] on div at bounding box center [1182, 737] width 9 height 9
click at [1042, 768] on rect "button" at bounding box center [1043, 772] width 3 height 9
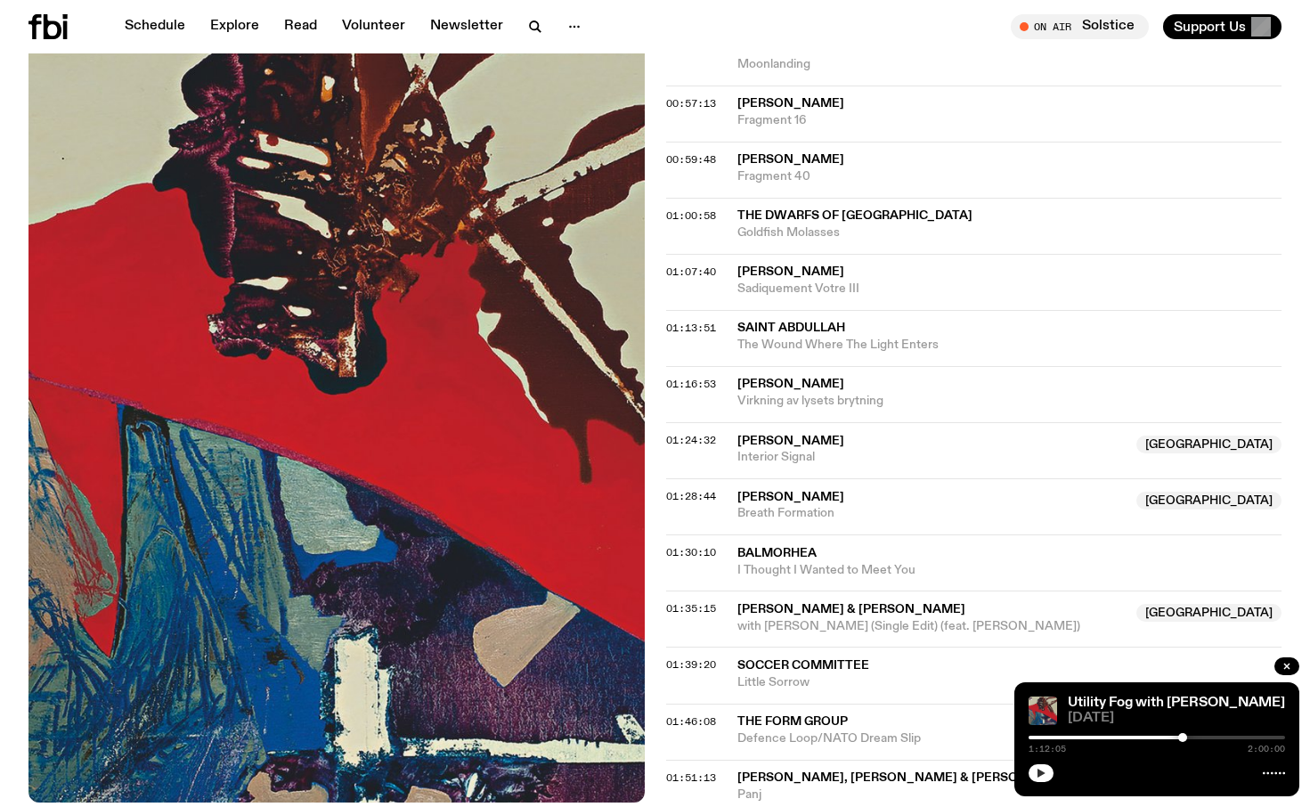
click at [1182, 738] on div at bounding box center [1182, 737] width 9 height 9
click at [1029, 770] on button "button" at bounding box center [1040, 773] width 25 height 18
